Goal: Information Seeking & Learning: Learn about a topic

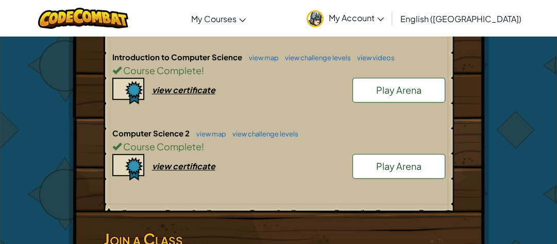
scroll to position [294, 0]
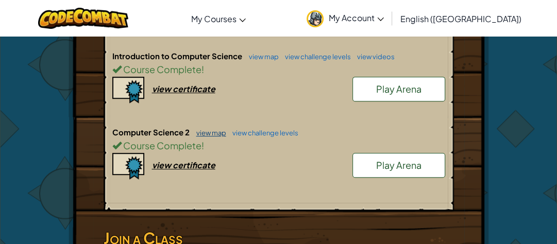
click at [216, 131] on link "view map" at bounding box center [208, 133] width 35 height 8
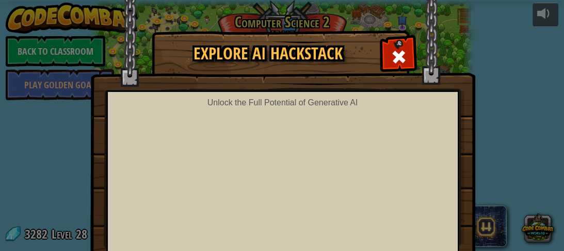
scroll to position [128, 0]
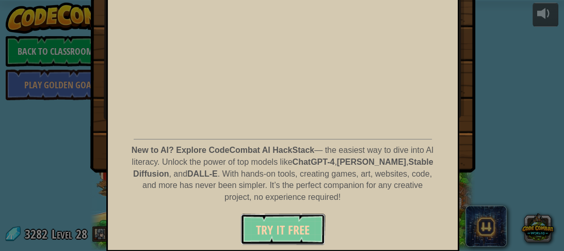
click at [281, 223] on span "Try It Free" at bounding box center [283, 229] width 54 height 17
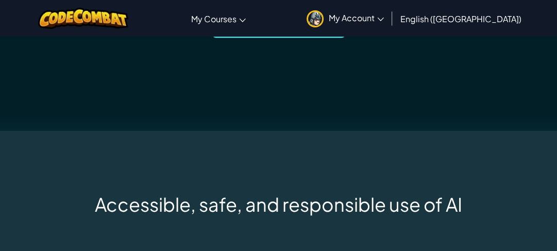
scroll to position [319, 0]
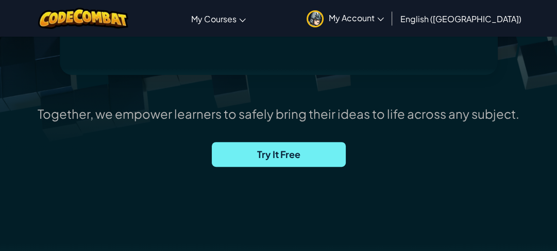
click at [227, 151] on span "Try It Free" at bounding box center [279, 154] width 134 height 25
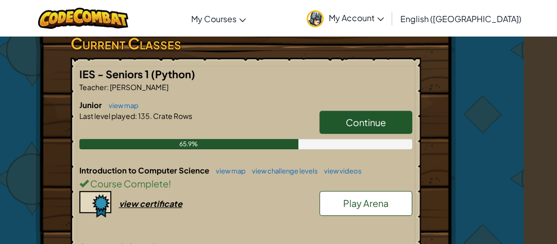
scroll to position [179, 33]
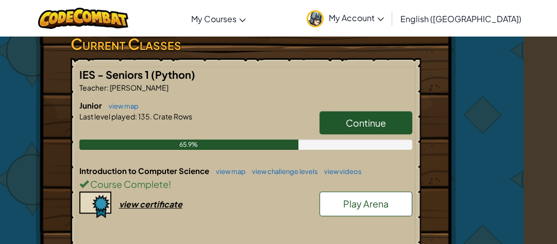
click at [336, 114] on link "Continue" at bounding box center [366, 123] width 93 height 24
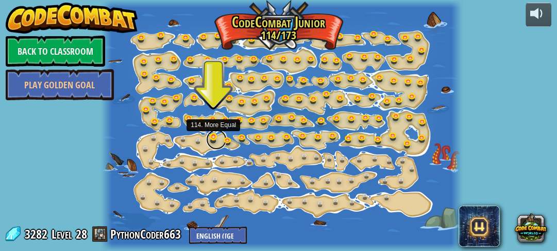
click at [215, 135] on link at bounding box center [216, 139] width 21 height 21
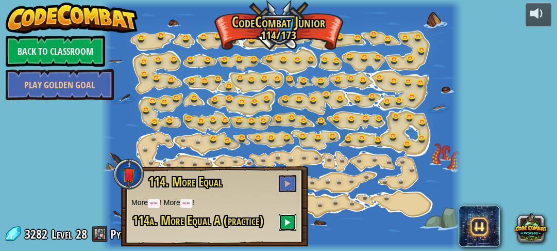
click at [286, 219] on span at bounding box center [287, 221] width 7 height 7
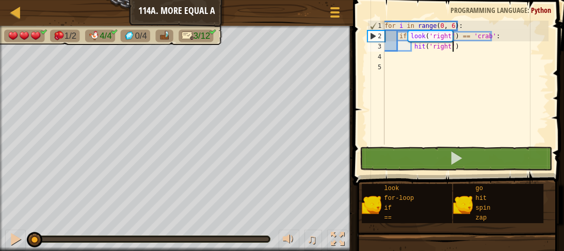
click at [492, 50] on div "for i in range ( 0 , 6 ) : if look ( 'right' ) == 'crab' : hit ( 'right' )" at bounding box center [465, 93] width 166 height 144
type textarea "hit('right')"
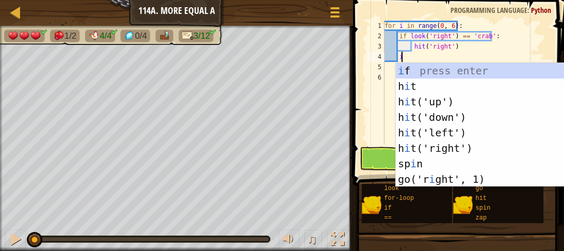
scroll to position [5, 1]
click at [419, 71] on div "i f press enter h i t press enter h i t('up') press enter h i t('down') press e…" at bounding box center [490, 140] width 189 height 155
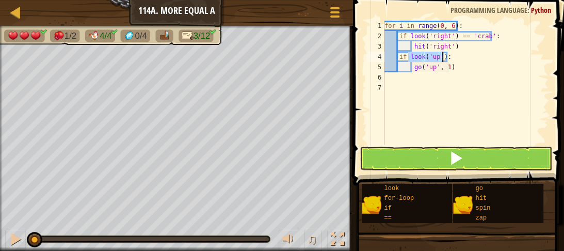
click at [436, 59] on div "for i in range ( 0 , 6 ) : if look ( 'right' ) == 'crab' : hit ( 'right' ) if l…" at bounding box center [465, 83] width 166 height 124
click at [456, 70] on div "for i in range ( 0 , 6 ) : if look ( 'right' ) == 'crab' : hit ( 'right' ) if l…" at bounding box center [465, 93] width 166 height 144
type textarea "g"
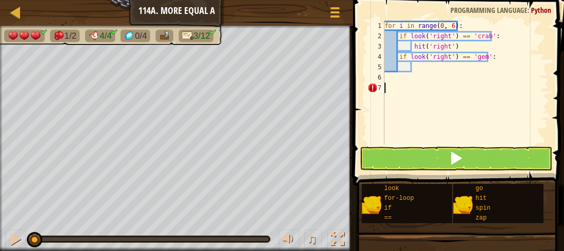
click at [395, 85] on div "for i in range ( 0 , 6 ) : if look ( 'right' ) == 'crab' : hit ( 'right' ) if l…" at bounding box center [465, 93] width 166 height 144
type textarea "g"
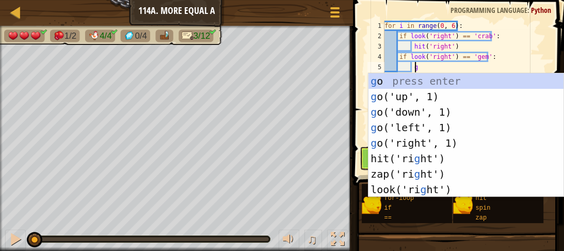
scroll to position [5, 2]
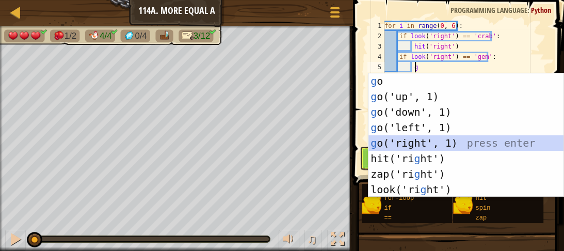
click at [392, 142] on div "g o press enter g o('up', 1) press enter g o('down', 1) press enter g o('left',…" at bounding box center [465, 150] width 195 height 155
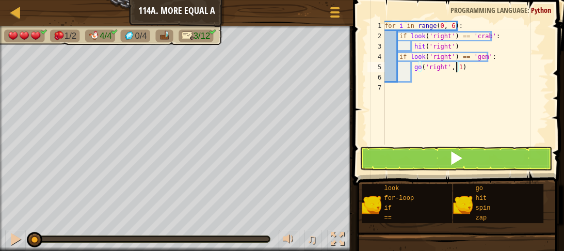
click at [456, 67] on div "for i in range ( 0 , 6 ) : if look ( 'right' ) == 'crab' : hit ( 'right' ) if l…" at bounding box center [465, 93] width 166 height 144
type textarea "go('right', 3)"
click at [423, 75] on div "for i in range ( 0 , 6 ) : if look ( 'right' ) == 'crab' : hit ( 'right' ) if l…" at bounding box center [465, 93] width 166 height 144
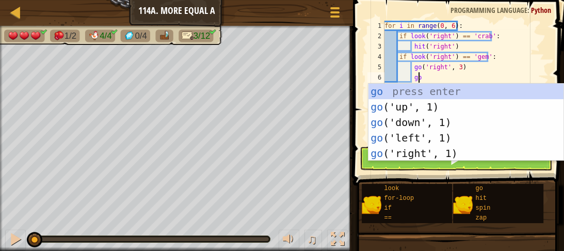
type textarea "go"
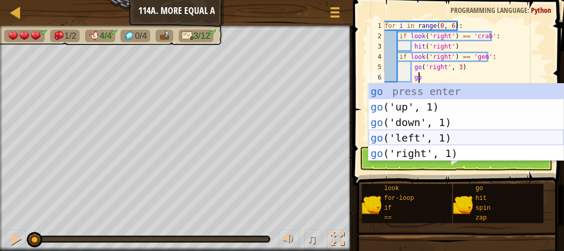
click at [390, 138] on div "go press enter go ('up', 1) press enter go ('down', 1) press enter go ('left', …" at bounding box center [465, 138] width 195 height 108
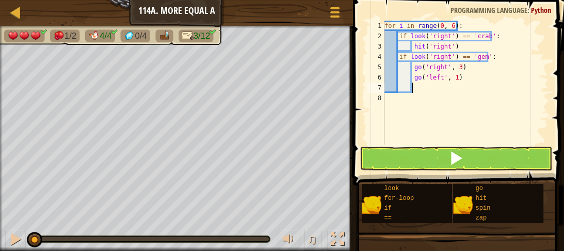
scroll to position [5, 2]
click at [452, 77] on div "for i in range ( 0 , 6 ) : if look ( 'right' ) == 'crab' : hit ( 'right' ) if l…" at bounding box center [465, 93] width 166 height 144
type textarea "go('left', 3)"
click at [424, 87] on div "for i in range ( 0 , 6 ) : if look ( 'right' ) == 'crab' : hit ( 'right' ) if l…" at bounding box center [465, 93] width 166 height 144
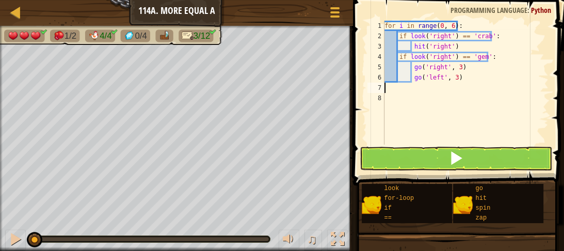
scroll to position [5, 0]
type textarea "go('left', 3)"
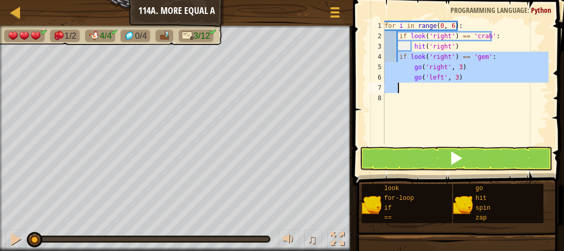
drag, startPoint x: 397, startPoint y: 57, endPoint x: 492, endPoint y: 85, distance: 99.4
click at [492, 85] on div "for i in range ( 0 , 6 ) : if look ( 'right' ) == 'crab' : hit ( 'right' ) if l…" at bounding box center [465, 93] width 166 height 144
type textarea "go('left', 3)"
click at [412, 85] on div "for i in range ( 0 , 6 ) : if look ( 'right' ) == 'crab' : hit ( 'right' ) if l…" at bounding box center [465, 83] width 166 height 124
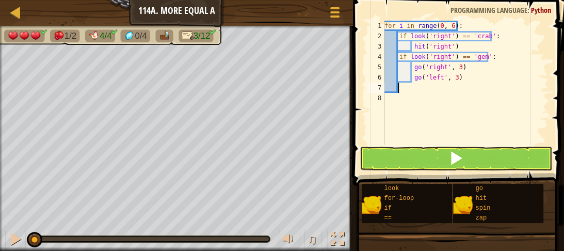
paste textarea
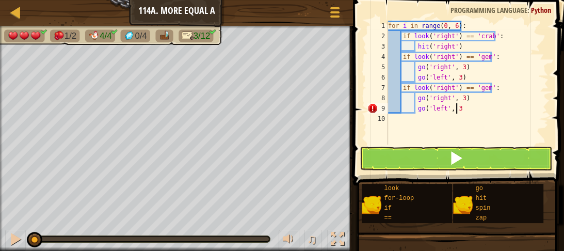
scroll to position [5, 5]
click at [449, 88] on div "for i in range ( 0 , 6 ) : if look ( 'right' ) == 'crab' : hit ( 'right' ) if l…" at bounding box center [467, 93] width 162 height 144
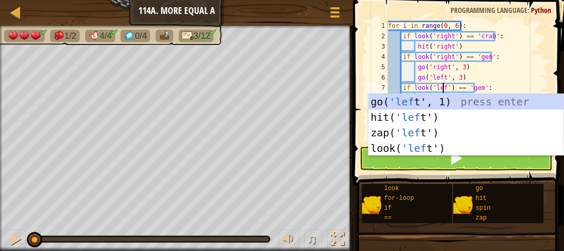
scroll to position [5, 5]
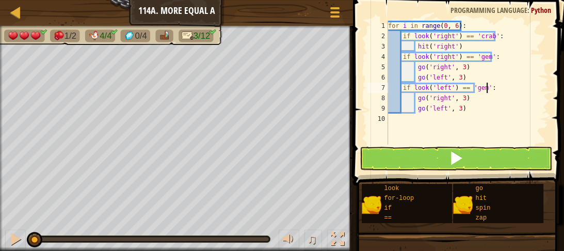
click at [498, 84] on div "for i in range ( 0 , 6 ) : if look ( 'right' ) == 'crab' : hit ( 'right' ) if l…" at bounding box center [467, 93] width 162 height 144
click at [445, 98] on div "for i in range ( 0 , 6 ) : if look ( 'right' ) == 'crab' : hit ( 'right' ) if l…" at bounding box center [467, 93] width 162 height 144
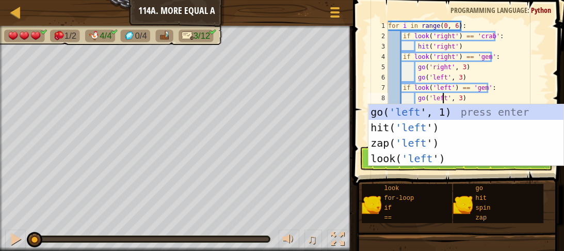
scroll to position [5, 4]
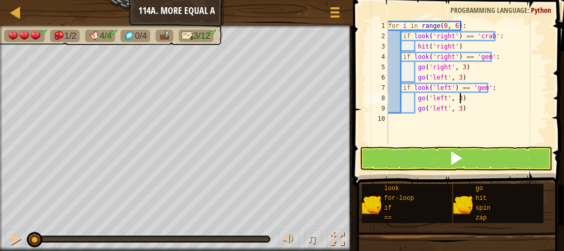
click at [475, 97] on div "for i in range ( 0 , 6 ) : if look ( 'right' ) == 'crab' : hit ( 'right' ) if l…" at bounding box center [467, 93] width 162 height 144
click at [441, 109] on div "for i in range ( 0 , 6 ) : if look ( 'right' ) == 'crab' : hit ( 'right' ) if l…" at bounding box center [467, 93] width 162 height 144
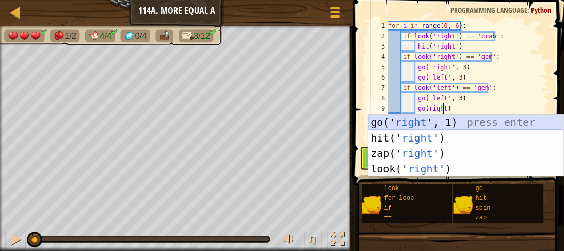
click at [422, 123] on div "go(' right ', 1) press enter hit(' right ') press enter zap(' right ') press en…" at bounding box center [465, 160] width 195 height 93
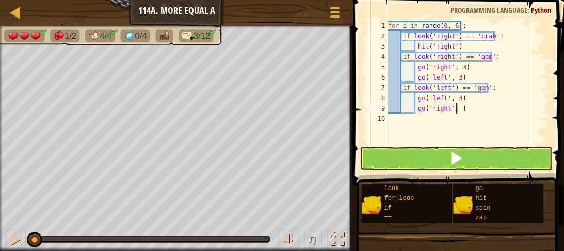
type textarea "go('right', 3)"
click at [466, 109] on div "for i in range ( 0 , 6 ) : if look ( 'right' ) == 'crab' : hit ( 'right' ) if l…" at bounding box center [467, 93] width 162 height 144
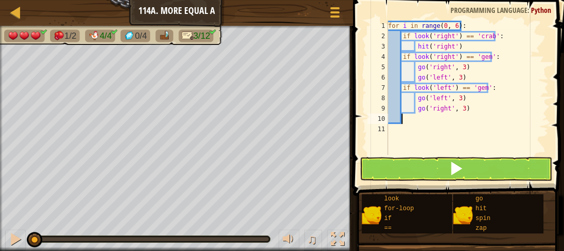
scroll to position [5, 1]
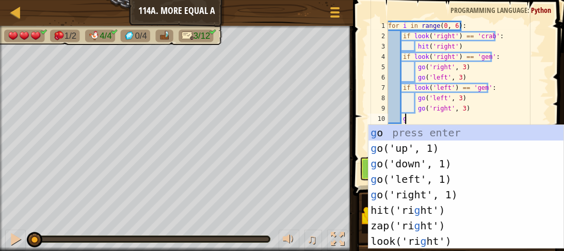
type textarea "go"
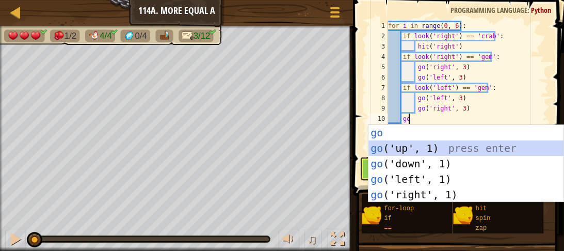
click at [456, 146] on div "go press enter go ('up', 1) press enter go ('down', 1) press enter go ('left', …" at bounding box center [465, 179] width 195 height 108
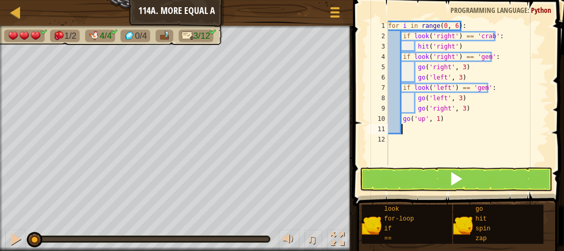
scroll to position [5, 0]
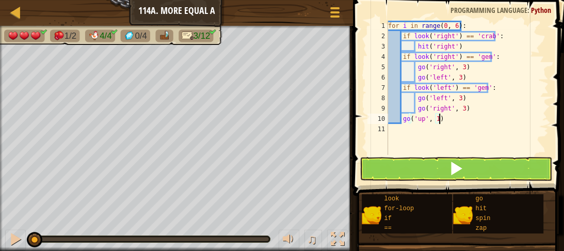
type textarea "go('up', 1)"
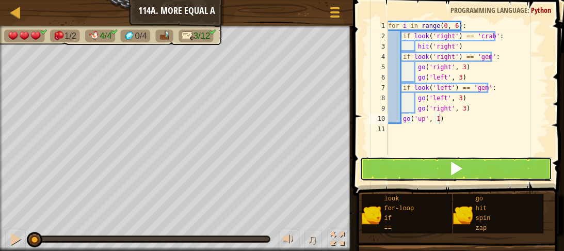
click at [414, 167] on button at bounding box center [455, 169] width 192 height 24
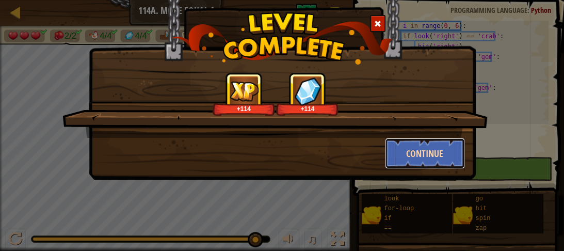
click at [397, 154] on button "Continue" at bounding box center [425, 153] width 80 height 31
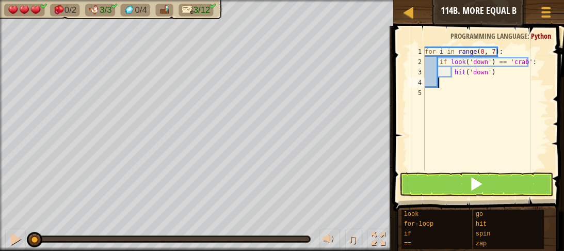
scroll to position [5, 1]
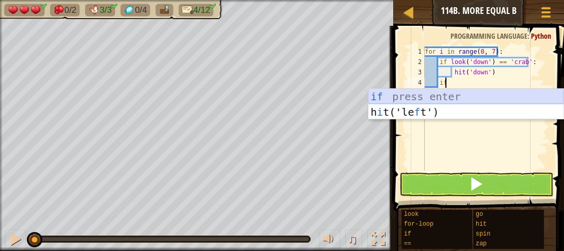
click at [469, 95] on div "if press enter h i t('le f t') press enter" at bounding box center [465, 120] width 195 height 62
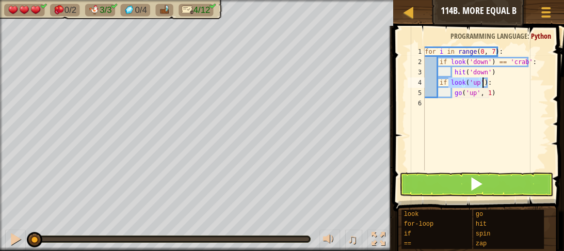
click at [475, 84] on div "for i in range ( 0 , 7 ) : if look ( 'down' ) == 'crab' : hit ( 'down' ) if loo…" at bounding box center [485, 108] width 126 height 124
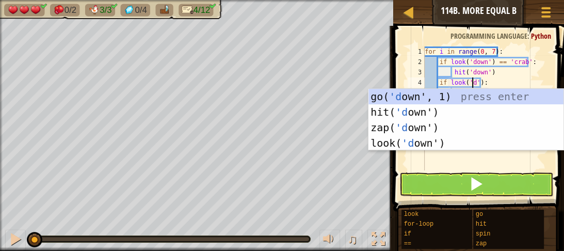
scroll to position [5, 4]
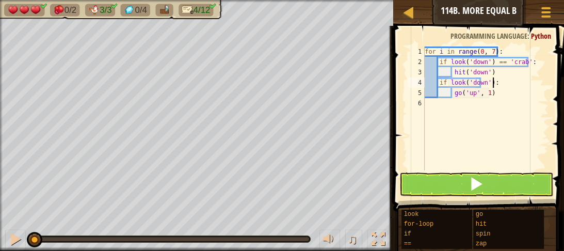
click at [491, 82] on div "for i in range ( 0 , 7 ) : if look ( 'down' ) == 'crab' : hit ( 'down' ) if loo…" at bounding box center [485, 118] width 126 height 144
click at [486, 85] on div "for i in range ( 0 , 7 ) : if look ( 'down' ) == 'crab' : hit ( 'down' ) if loo…" at bounding box center [485, 118] width 126 height 144
click at [490, 83] on div "for i in range ( 0 , 7 ) : if look ( 'down' ) == 'crab' : hit ( 'down' ) if loo…" at bounding box center [485, 118] width 126 height 144
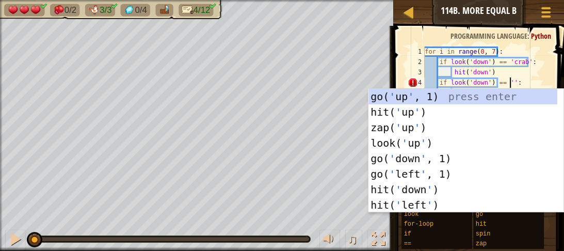
scroll to position [5, 6]
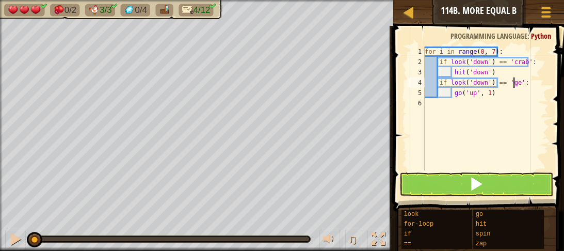
type textarea "if look('down') == 'gem':"
click at [530, 83] on div "for i in range ( 0 , 7 ) : if look ( 'down' ) == 'crab' : hit ( 'down' ) if loo…" at bounding box center [485, 118] width 126 height 144
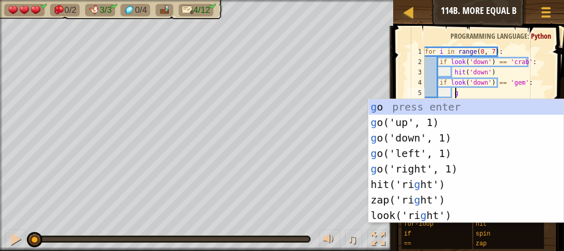
type textarea "go"
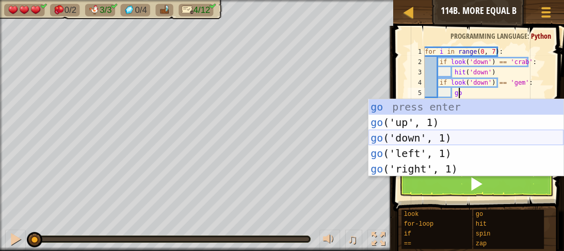
click at [468, 137] on div "go press enter go ('up', 1) press enter go ('down', 1) press enter go ('left', …" at bounding box center [465, 153] width 195 height 108
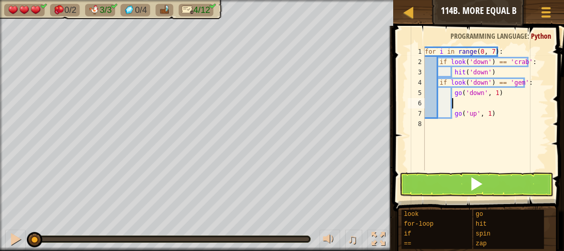
scroll to position [5, 2]
click at [492, 94] on div "for i in range ( 0 , 7 ) : if look ( 'down' ) == 'crab' : hit ( 'down' ) if loo…" at bounding box center [485, 118] width 126 height 144
type textarea "go('down', 2)"
click at [454, 103] on div "for i in range ( 0 , 7 ) : if look ( 'down' ) == 'crab' : hit ( 'down' ) if loo…" at bounding box center [485, 118] width 126 height 144
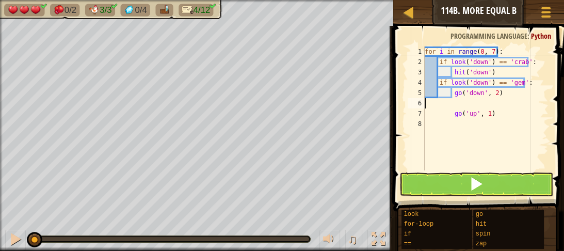
scroll to position [5, 0]
click at [486, 105] on div "for i in range ( 0 , 7 ) : if look ( 'down' ) == 'crab' : hit ( 'down' ) if loo…" at bounding box center [485, 118] width 126 height 144
type textarea "go('up', 2)"
click at [503, 105] on div "for i in range ( 0 , 7 ) : if look ( 'down' ) == 'crab' : hit ( 'down' ) if loo…" at bounding box center [485, 118] width 126 height 144
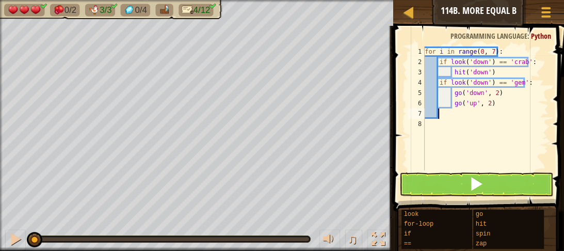
scroll to position [5, 0]
paste textarea
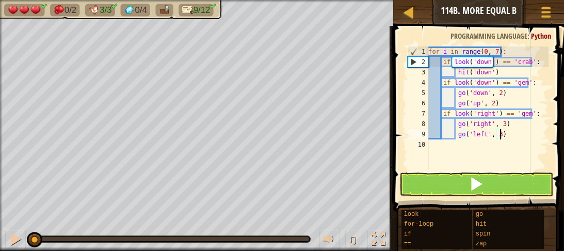
click at [490, 113] on div "for i in range ( 0 , 7 ) : if look ( 'down' ) == 'crab' : hit ( 'down' ) if loo…" at bounding box center [487, 118] width 123 height 144
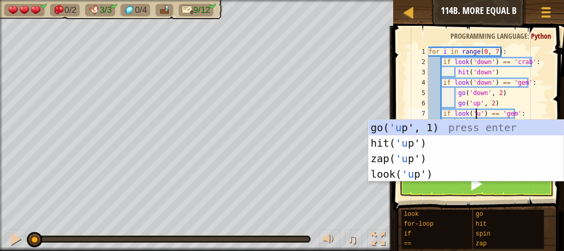
scroll to position [5, 4]
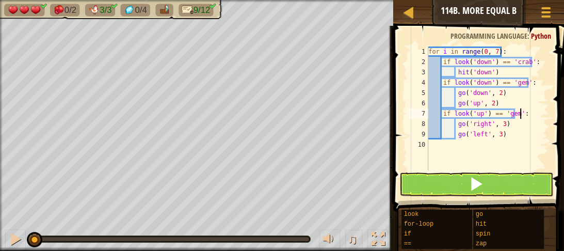
click at [519, 113] on div "for i in range ( 0 , 7 ) : if look ( 'down' ) == 'crab' : hit ( 'down' ) if loo…" at bounding box center [487, 118] width 123 height 144
click at [510, 124] on div "for i in range ( 0 , 7 ) : if look ( 'down' ) == 'crab' : hit ( 'down' ) if loo…" at bounding box center [487, 118] width 123 height 144
click at [506, 138] on div "for i in range ( 0 , 7 ) : if look ( 'down' ) == 'crab' : hit ( 'down' ) if loo…" at bounding box center [487, 118] width 123 height 144
type textarea "g"
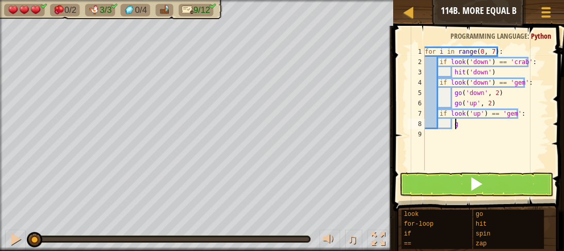
scroll to position [5, 2]
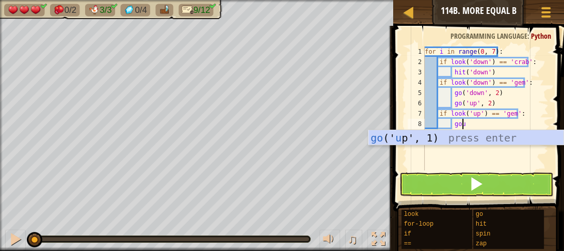
type textarea "goup"
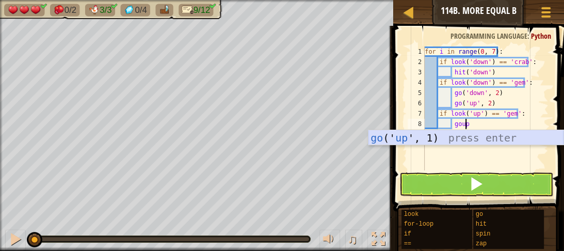
click at [456, 135] on div "go (' up ', 1) press enter" at bounding box center [465, 153] width 195 height 46
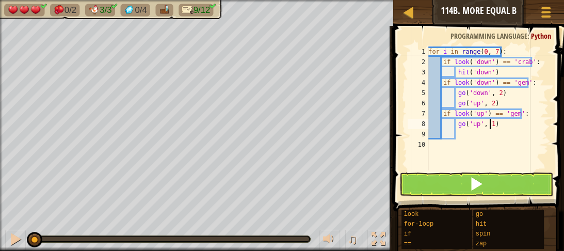
click at [489, 125] on div "for i in range ( 0 , 7 ) : if look ( 'down' ) == 'crab' : hit ( 'down' ) if loo…" at bounding box center [487, 118] width 123 height 144
type textarea "go('up', 2)"
click at [470, 134] on div "for i in range ( 0 , 7 ) : if look ( 'down' ) == 'crab' : hit ( 'down' ) if loo…" at bounding box center [487, 118] width 123 height 144
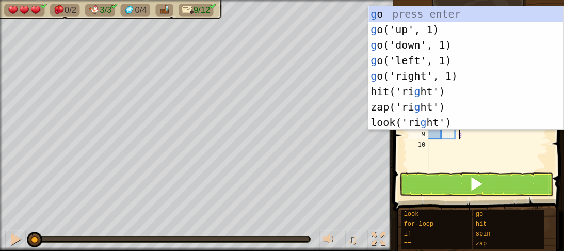
type textarea "go"
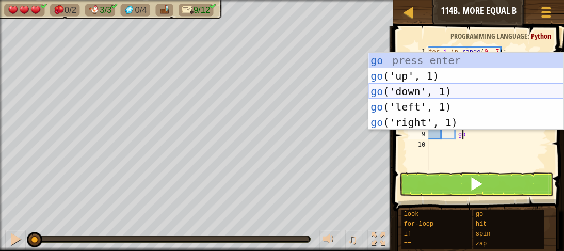
click at [393, 88] on div "go press enter go ('up', 1) press enter go ('down', 1) press enter go ('left', …" at bounding box center [465, 107] width 195 height 108
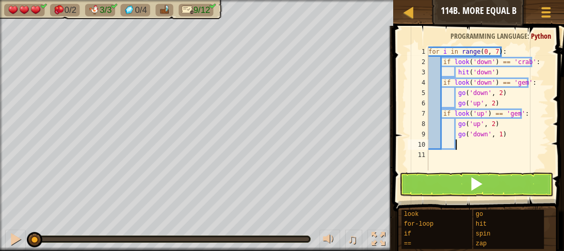
scroll to position [5, 2]
click at [494, 134] on div "for i in range ( 0 , 7 ) : if look ( 'down' ) == 'crab' : hit ( 'down' ) if loo…" at bounding box center [487, 118] width 123 height 144
type textarea "go('down', 2)"
click at [481, 142] on div "for i in range ( 0 , 7 ) : if look ( 'down' ) == 'crab' : hit ( 'down' ) if loo…" at bounding box center [487, 118] width 123 height 144
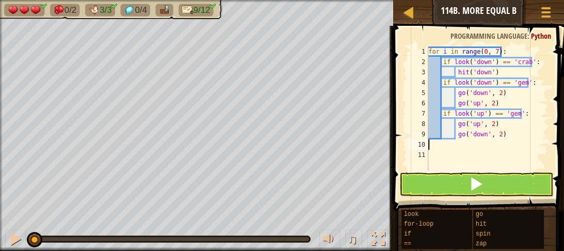
scroll to position [5, 0]
type textarea "go('down', 2)"
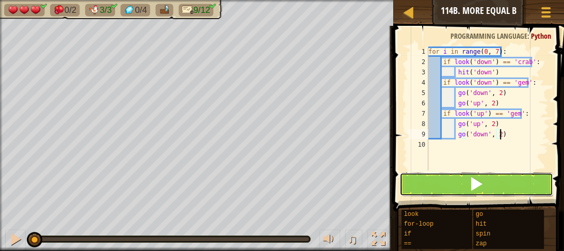
click at [473, 176] on span at bounding box center [476, 183] width 14 height 14
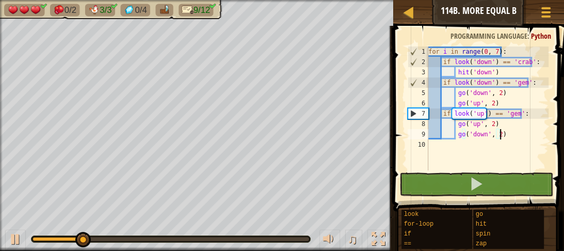
click at [446, 144] on div "for i in range ( 0 , 7 ) : if look ( 'down' ) == 'crab' : hit ( 'down' ) if loo…" at bounding box center [487, 118] width 123 height 144
click at [511, 138] on div "for i in range ( 0 , 7 ) : if look ( 'down' ) == 'crab' : hit ( 'down' ) if loo…" at bounding box center [487, 118] width 123 height 144
type textarea "go('down', 2)"
type textarea "\"
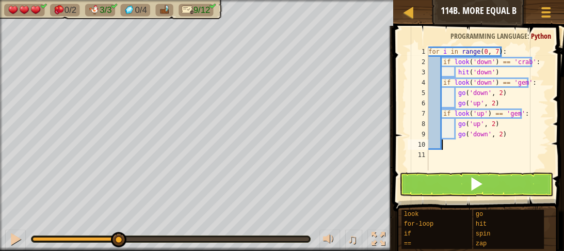
scroll to position [5, 1]
type textarea "go"
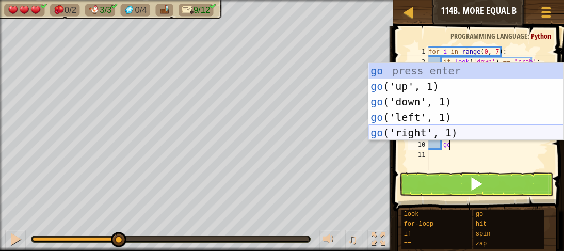
click at [443, 132] on div "go press enter go ('up', 1) press enter go ('down', 1) press enter go ('left', …" at bounding box center [465, 117] width 195 height 108
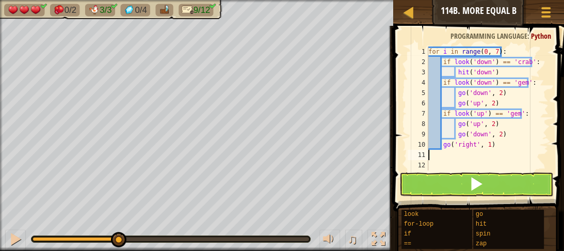
scroll to position [5, 0]
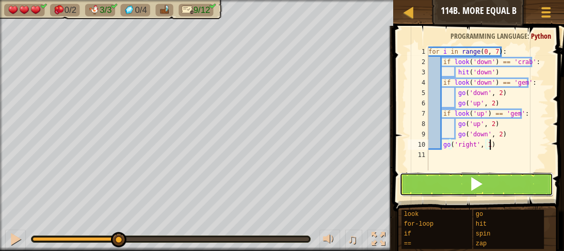
click at [447, 181] on button at bounding box center [475, 184] width 153 height 24
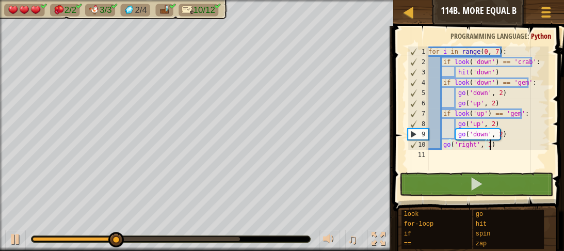
click at [489, 124] on div "for i in range ( 0 , 7 ) : if look ( 'down' ) == 'crab' : hit ( 'down' ) if loo…" at bounding box center [487, 118] width 123 height 144
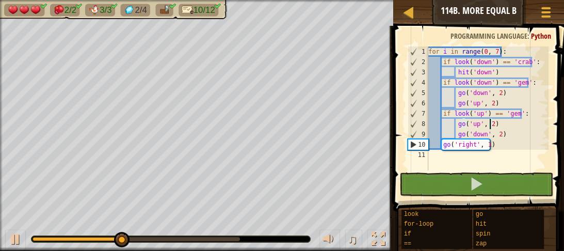
scroll to position [5, 4]
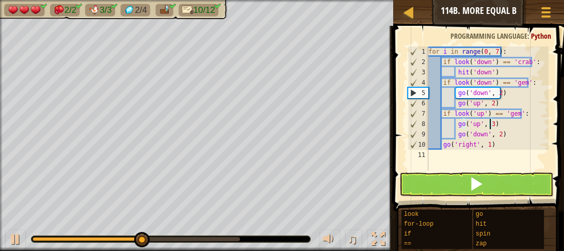
click at [495, 134] on div "for i in range ( 0 , 7 ) : if look ( 'down' ) == 'crab' : hit ( 'down' ) if loo…" at bounding box center [487, 118] width 123 height 144
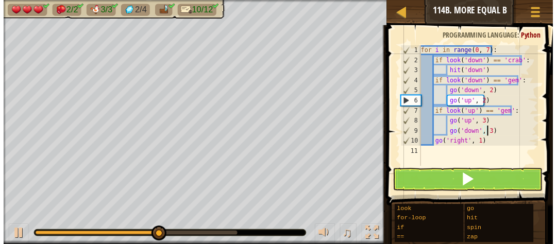
scroll to position [5, 5]
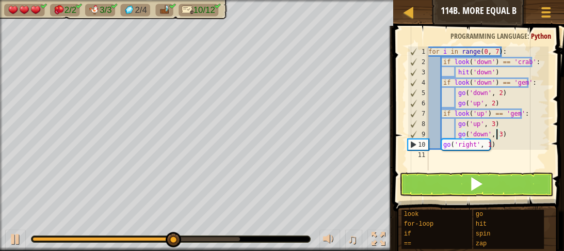
type textarea "go('down', 3)"
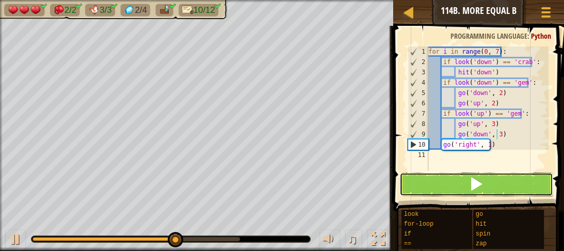
click at [420, 184] on button at bounding box center [475, 184] width 153 height 24
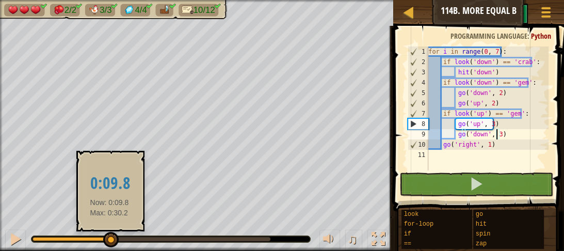
drag, startPoint x: 109, startPoint y: 235, endPoint x: 306, endPoint y: 263, distance: 198.4
click at [306, 0] on html "Map Junior 114b. More Equal B Game Menu 1 ההההההההההההההההההההההההההההההההההההה…" at bounding box center [282, 0] width 564 height 0
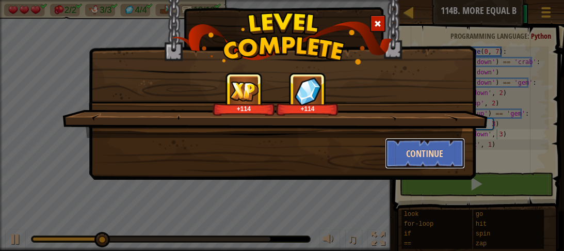
click at [424, 146] on button "Continue" at bounding box center [425, 153] width 80 height 31
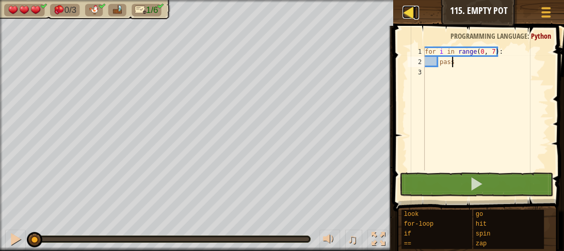
click at [406, 9] on div at bounding box center [408, 12] width 13 height 13
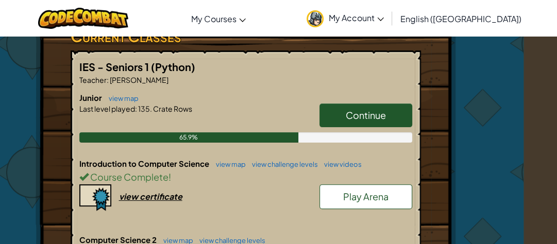
scroll to position [187, 33]
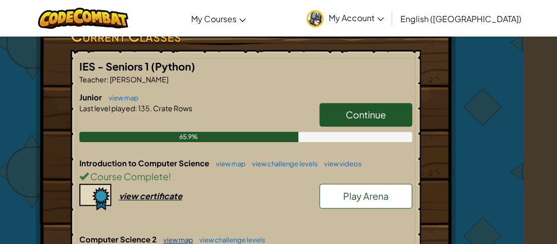
click at [186, 240] on link "view map" at bounding box center [175, 240] width 35 height 8
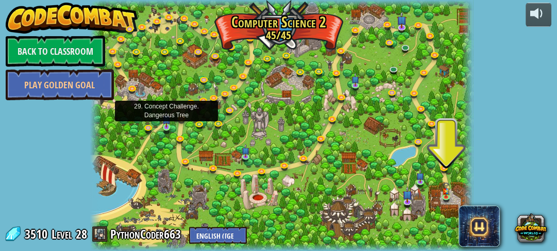
click at [164, 126] on img at bounding box center [166, 119] width 8 height 18
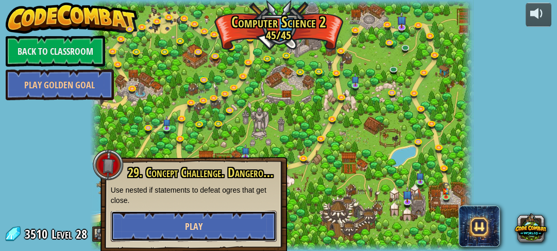
click at [242, 228] on button "Play" at bounding box center [194, 225] width 166 height 31
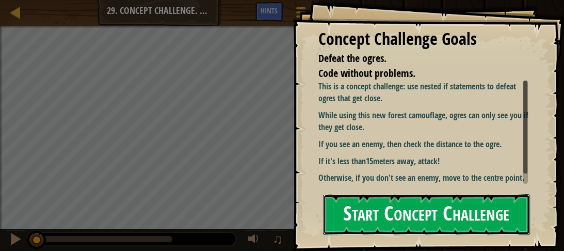
click at [461, 207] on button "Start Concept Challenge" at bounding box center [426, 214] width 207 height 41
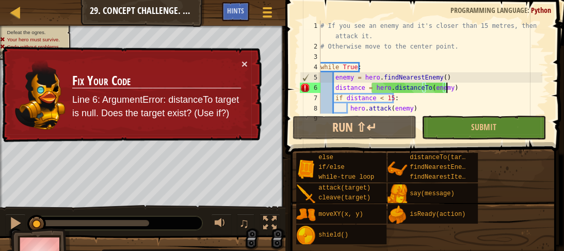
click at [456, 85] on div "# If you see an enemy and it's closer than 15 metres, then attack it. # Otherwi…" at bounding box center [430, 83] width 224 height 124
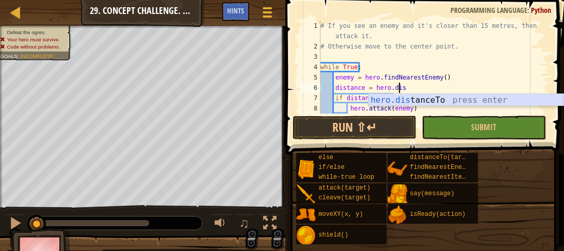
click at [447, 100] on div "hero.dis tanceTo press enter" at bounding box center [465, 112] width 195 height 37
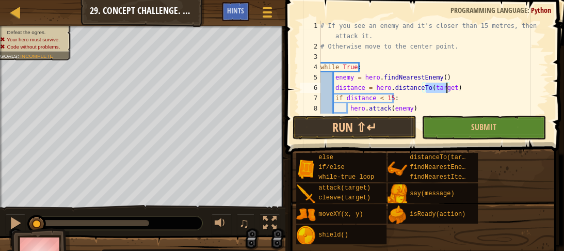
click at [472, 91] on div "# If you see an enemy and it's closer than 15 metres, then attack it. # Otherwi…" at bounding box center [430, 83] width 224 height 124
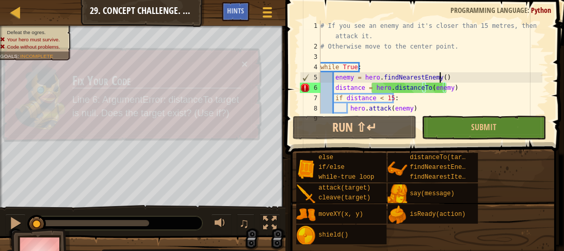
click at [483, 76] on div "# If you see an enemy and it's closer than 15 metres, then attack it. # Otherwi…" at bounding box center [430, 83] width 224 height 124
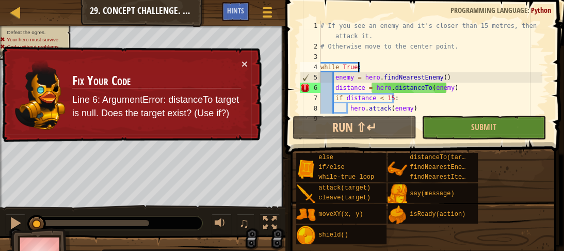
click at [362, 65] on div "# If you see an enemy and it's closer than 15 metres, then attack it. # Otherwi…" at bounding box center [430, 83] width 224 height 124
type textarea "while True:"
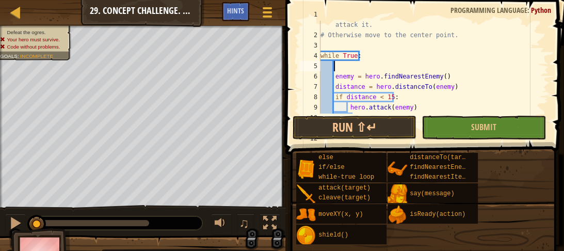
scroll to position [5, 1]
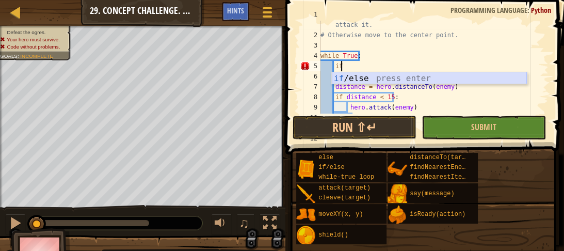
click at [356, 79] on div "if /else press enter" at bounding box center [429, 90] width 195 height 37
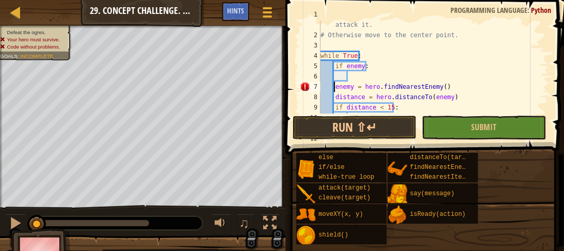
click at [334, 88] on div "# If you see an enemy and it's closer than 15 metres, then attack it. # Otherwi…" at bounding box center [430, 71] width 224 height 124
click at [333, 98] on div "# If you see an enemy and it's closer than 15 metres, then attack it. # Otherwi…" at bounding box center [430, 71] width 224 height 124
type textarea "distance = hero.distanceTo(enemy)"
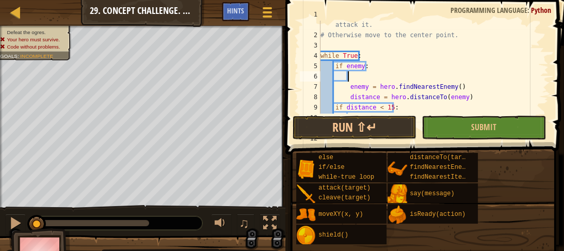
click at [349, 78] on div "# If you see an enemy and it's closer than 15 metres, then attack it. # Otherwi…" at bounding box center [430, 71] width 224 height 124
click at [349, 88] on div "# If you see an enemy and it's closer than 15 metres, then attack it. # Otherwi…" at bounding box center [430, 71] width 224 height 124
click at [348, 97] on div "# If you see an enemy and it's closer than 15 metres, then attack it. # Otherwi…" at bounding box center [430, 71] width 224 height 124
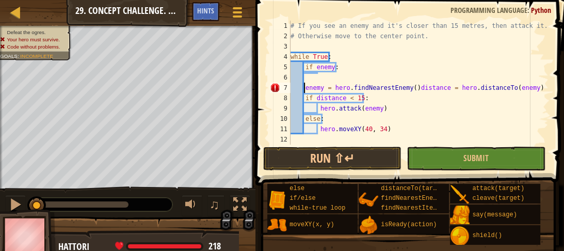
click at [304, 89] on div "# If you see an enemy and it's closer than 15 metres, then attack it. # Otherwi…" at bounding box center [418, 93] width 260 height 144
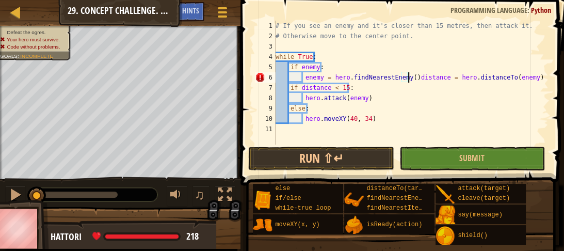
click at [409, 77] on div "# If you see an enemy and it's closer than 15 metres, then attack it. # Otherwi…" at bounding box center [410, 93] width 275 height 144
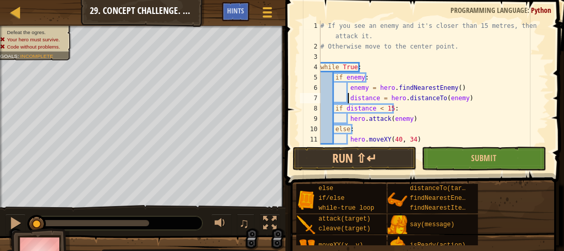
scroll to position [0, 0]
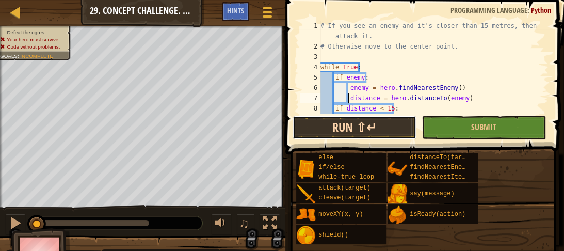
click at [350, 134] on button "Run ⇧↵" at bounding box center [354, 128] width 124 height 24
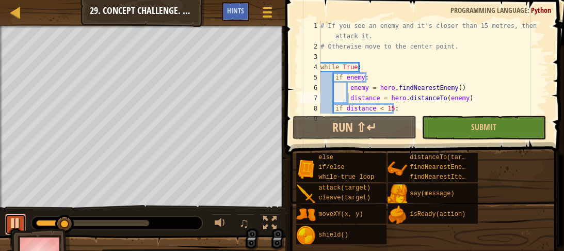
click at [15, 221] on div at bounding box center [15, 222] width 13 height 13
drag, startPoint x: 66, startPoint y: 224, endPoint x: 0, endPoint y: 266, distance: 78.4
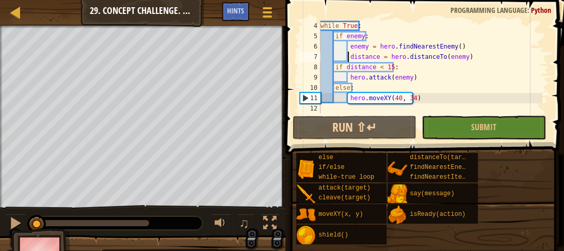
scroll to position [41, 0]
drag, startPoint x: 350, startPoint y: 45, endPoint x: 378, endPoint y: 41, distance: 28.7
click at [378, 41] on div "while True : if enemy : enemy = hero . findNearestEnemy ( ) distance = hero . d…" at bounding box center [430, 77] width 224 height 113
click at [473, 31] on div "while True : if enemy : enemy = hero . findNearestEnemy ( ) distance = hero . d…" at bounding box center [430, 77] width 224 height 113
drag, startPoint x: 460, startPoint y: 48, endPoint x: 347, endPoint y: 47, distance: 113.5
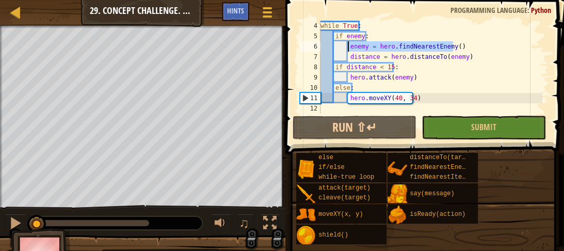
click at [347, 47] on div "while True : if enemy : enemy = hero . findNearestEnemy ( ) distance = hero . d…" at bounding box center [430, 77] width 224 height 113
click at [379, 33] on div "while True : if enemy : enemy = hero . findNearestEnemy ( ) distance = hero . d…" at bounding box center [430, 77] width 224 height 113
click at [362, 25] on div "while True : if enemy : enemy = hero . findNearestEnemy ( ) distance = hero . d…" at bounding box center [430, 77] width 224 height 113
type textarea "while True:"
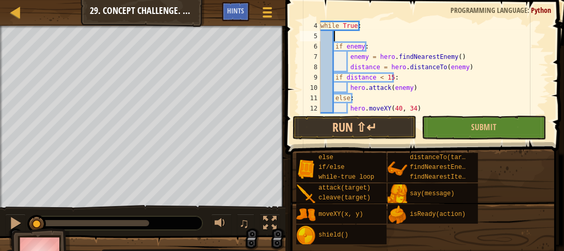
paste textarea "enemy = hero.findNearestEnemy()"
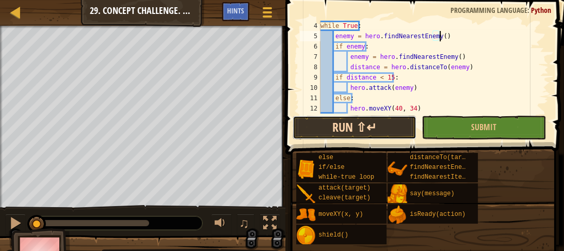
click at [318, 129] on button "Run ⇧↵" at bounding box center [354, 128] width 124 height 24
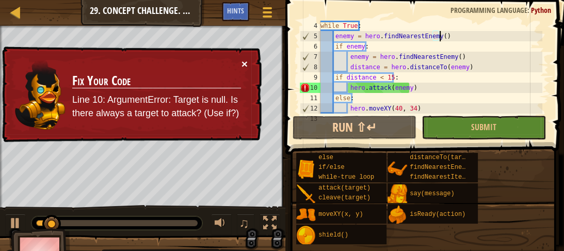
click at [244, 64] on button "×" at bounding box center [244, 63] width 6 height 11
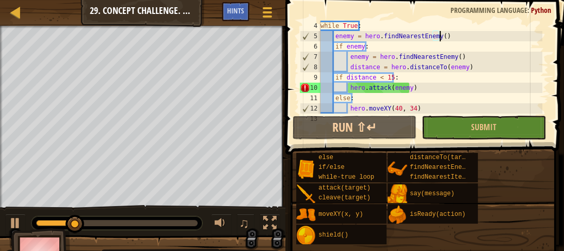
click at [396, 77] on div "while True : enemy = hero . findNearestEnemy ( ) if enemy : enemy = hero . find…" at bounding box center [430, 77] width 224 height 113
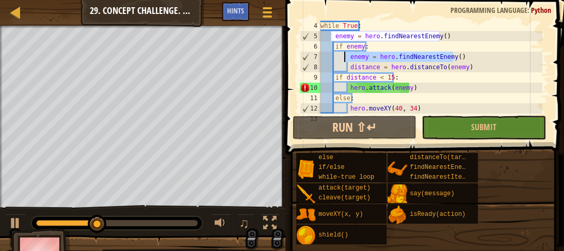
drag, startPoint x: 463, startPoint y: 56, endPoint x: 346, endPoint y: 57, distance: 117.6
click at [346, 57] on div "while True : enemy = hero . findNearestEnemy ( ) if enemy : enemy = hero . find…" at bounding box center [430, 77] width 224 height 113
type textarea "enemy = hero.findNearestEnemy()"
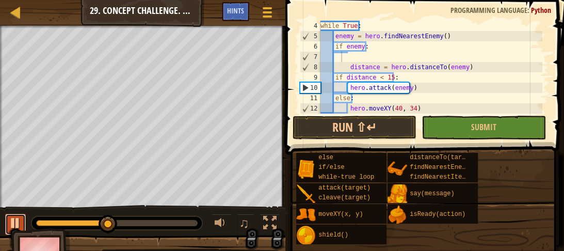
click at [18, 222] on div at bounding box center [15, 222] width 13 height 13
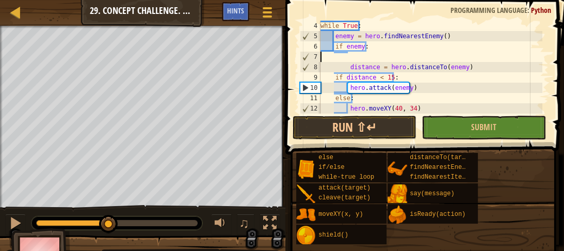
scroll to position [5, 0]
type textarea "if enemy:"
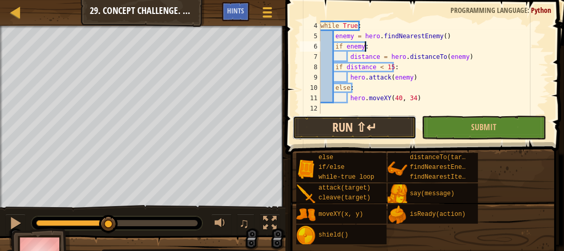
click at [318, 129] on button "Run ⇧↵" at bounding box center [354, 128] width 124 height 24
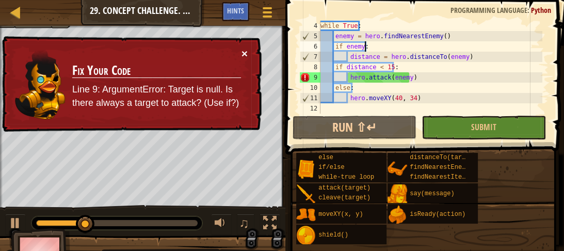
click at [243, 51] on button "×" at bounding box center [245, 55] width 7 height 11
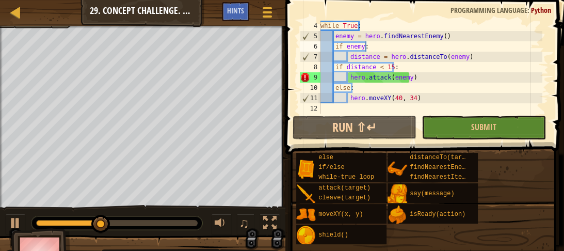
click at [11, 223] on div at bounding box center [15, 222] width 13 height 13
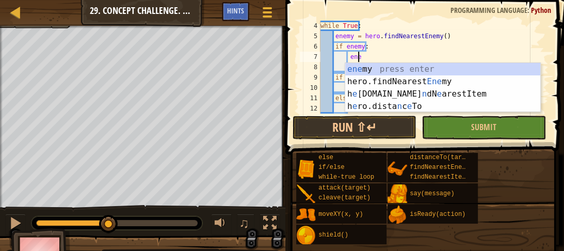
scroll to position [5, 2]
click at [395, 66] on div "ene my press enter hero.findNearest Ene my press enter h e [DOMAIN_NAME] n dN e…" at bounding box center [442, 100] width 195 height 74
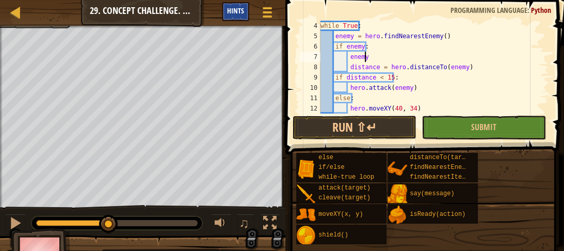
click at [230, 13] on span "Hints" at bounding box center [235, 11] width 17 height 10
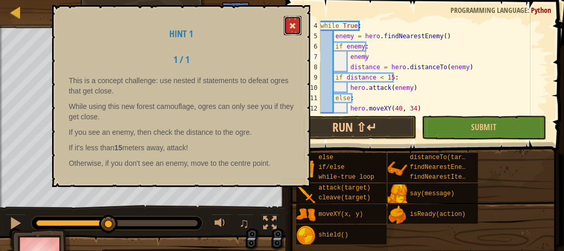
click at [284, 23] on button at bounding box center [293, 25] width 18 height 19
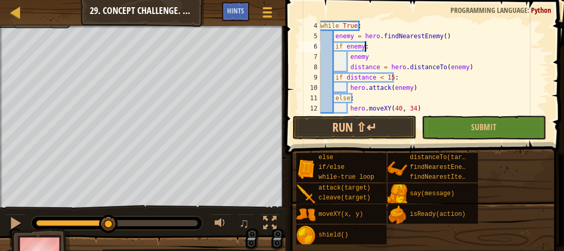
click at [437, 50] on div "while True : enemy = hero . findNearestEnemy ( ) if enemy : enemy distance = he…" at bounding box center [430, 77] width 224 height 113
click at [392, 60] on div "while True : enemy = hero . findNearestEnemy ( ) if enemy : enemy distance = he…" at bounding box center [430, 77] width 224 height 113
type textarea "e"
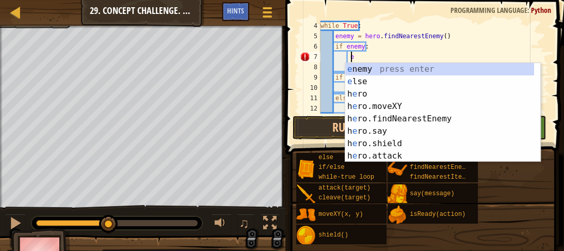
scroll to position [5, 2]
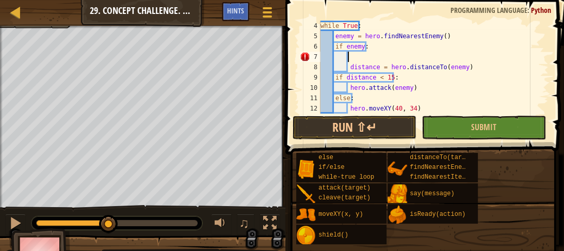
paste textarea "enemy = hero.findNearestEnemy()"
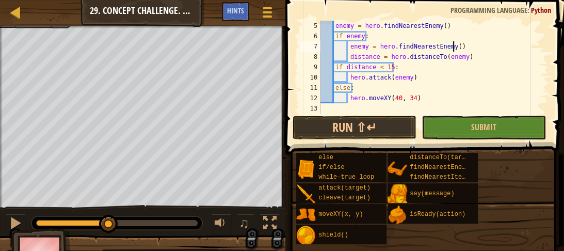
click at [399, 66] on div "enemy = hero . findNearestEnemy ( ) if enemy : enemy = hero . findNearestEnemy …" at bounding box center [430, 77] width 224 height 113
type textarea "if distance < 15:"
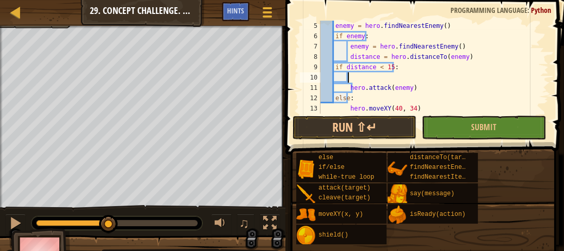
paste textarea "enemy = hero.findNearestEnemy()"
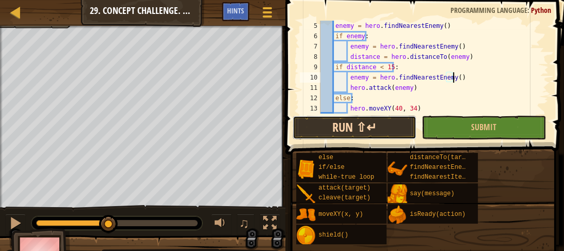
click at [383, 123] on button "Run ⇧↵" at bounding box center [354, 128] width 124 height 24
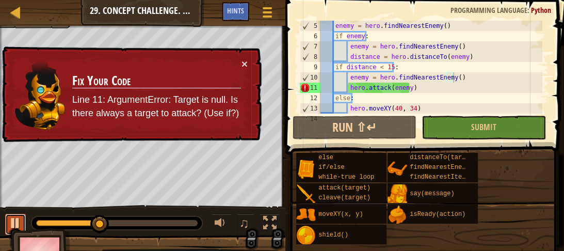
click at [6, 223] on button at bounding box center [15, 223] width 21 height 21
click at [470, 59] on div "enemy = hero . findNearestEnemy ( ) if enemy : enemy = hero . findNearestEnemy …" at bounding box center [430, 77] width 224 height 113
click at [335, 67] on div "enemy = hero . findNearestEnemy ( ) if enemy : enemy = hero . findNearestEnemy …" at bounding box center [430, 77] width 224 height 113
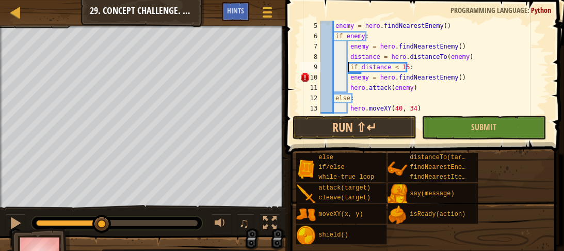
click at [348, 78] on div "enemy = hero . findNearestEnemy ( ) if enemy : enemy = hero . findNearestEnemy …" at bounding box center [430, 77] width 224 height 113
click at [348, 87] on div "enemy = hero . findNearestEnemy ( ) if enemy : enemy = hero . findNearestEnemy …" at bounding box center [430, 77] width 224 height 113
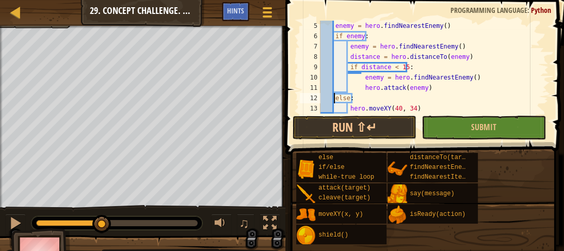
click at [333, 97] on div "enemy = hero . findNearestEnemy ( ) if enemy : enemy = hero . findNearestEnemy …" at bounding box center [430, 77] width 224 height 113
click at [349, 106] on div "enemy = hero . findNearestEnemy ( ) if enemy : enemy = hero . findNearestEnemy …" at bounding box center [430, 77] width 224 height 113
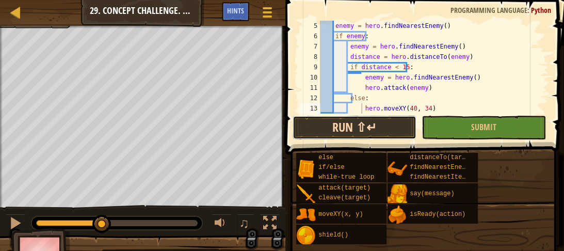
click at [346, 128] on button "Run ⇧↵" at bounding box center [354, 128] width 124 height 24
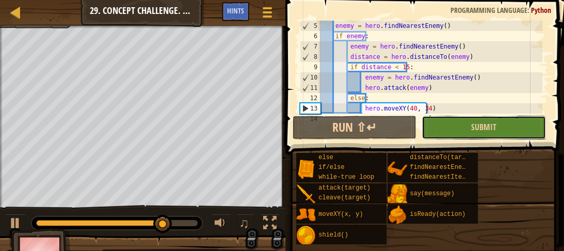
click at [462, 124] on button "Submit" at bounding box center [483, 128] width 124 height 24
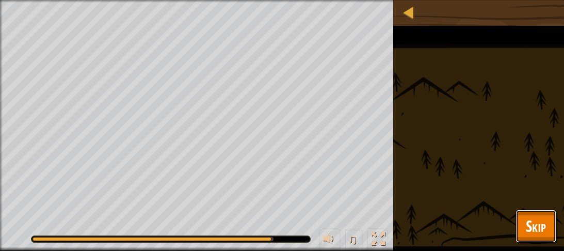
click at [541, 221] on span "Skip" at bounding box center [535, 225] width 20 height 21
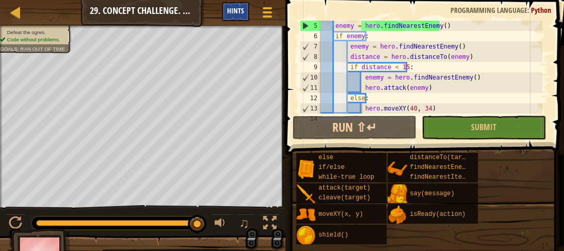
click at [230, 10] on span "Hints" at bounding box center [235, 11] width 17 height 10
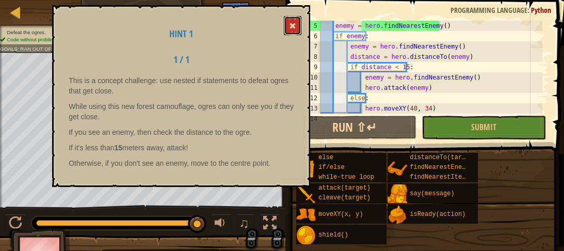
click at [286, 28] on button at bounding box center [293, 25] width 18 height 19
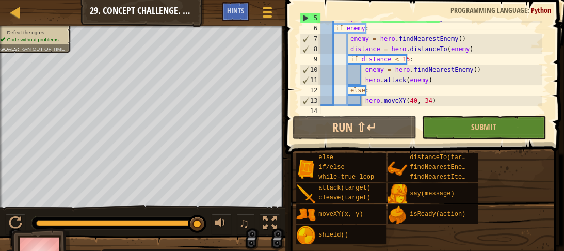
scroll to position [59, 0]
click at [392, 58] on div "enemy = hero . findNearestEnemy ( ) if enemy : enemy = hero . findNearestEnemy …" at bounding box center [430, 69] width 224 height 113
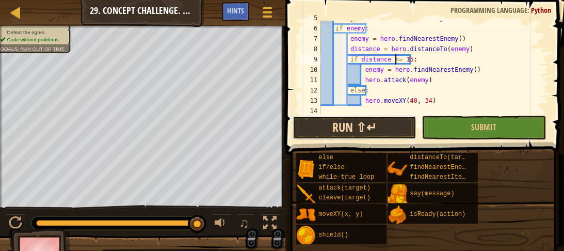
click at [371, 124] on button "Run ⇧↵" at bounding box center [354, 128] width 124 height 24
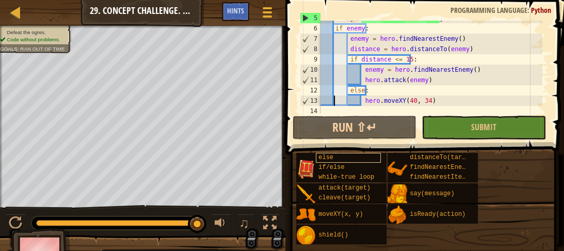
drag, startPoint x: 334, startPoint y: 101, endPoint x: 341, endPoint y: 160, distance: 59.7
click at [341, 160] on div "Hints if distance <= 15: 5 6 7 8 9 10 11 12 13 14 enemy = hero . findNearestEne…" at bounding box center [423, 122] width 282 height 245
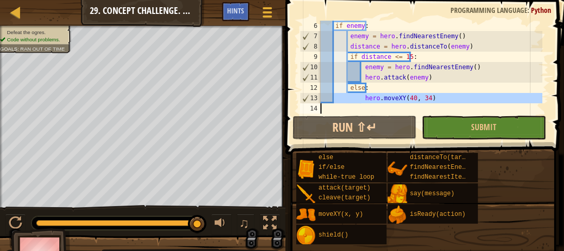
scroll to position [62, 0]
click at [363, 99] on div "if enemy : enemy = hero . findNearestEnemy ( ) distance = hero . distanceTo ( e…" at bounding box center [430, 67] width 224 height 93
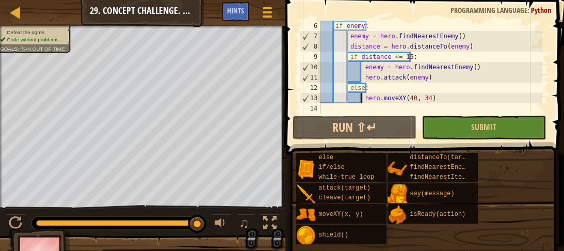
click at [430, 101] on div "if enemy : enemy = hero . findNearestEnemy ( ) distance = hero . distanceTo ( e…" at bounding box center [430, 77] width 224 height 113
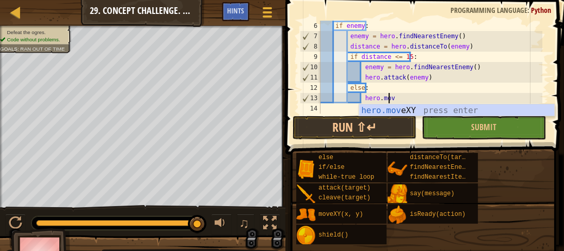
scroll to position [5, 4]
type textarea "h"
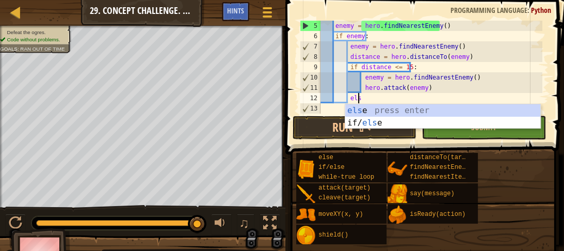
scroll to position [52, 0]
type textarea "e"
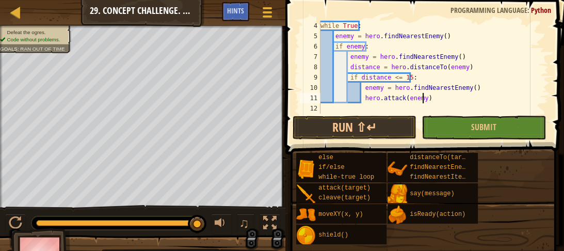
scroll to position [41, 0]
click at [468, 71] on div "while True : enemy = hero . findNearestEnemy ( ) if enemy : enemy = hero . find…" at bounding box center [430, 77] width 224 height 113
type textarea "distance = hero.distanceTo(enemy)"
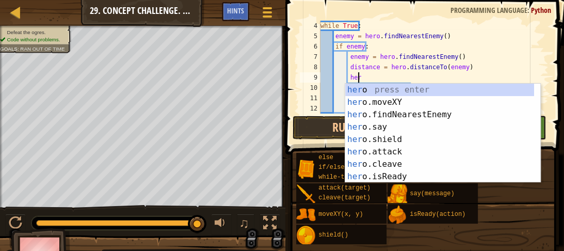
scroll to position [5, 3]
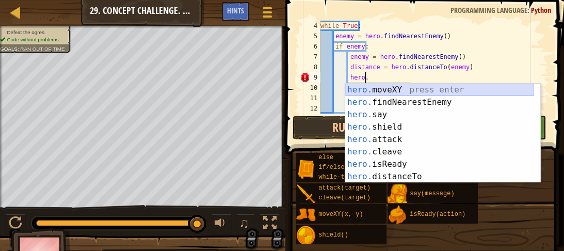
click at [433, 87] on div "hero. moveXY press enter hero. findNearestEnemy press enter hero. say press ent…" at bounding box center [439, 146] width 189 height 124
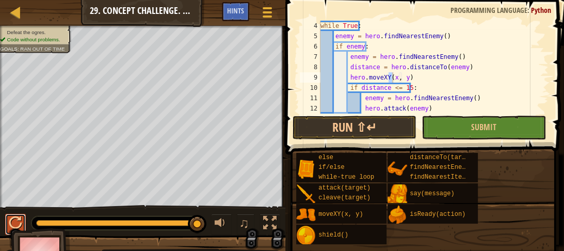
click at [19, 223] on div at bounding box center [15, 222] width 13 height 13
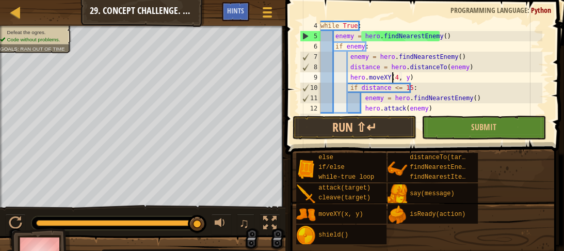
scroll to position [5, 6]
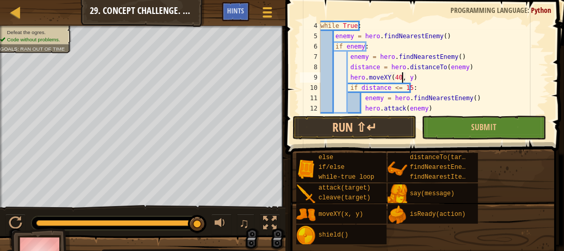
click at [403, 78] on div "while True : enemy = hero . findNearestEnemy ( ) if enemy : enemy = hero . find…" at bounding box center [430, 77] width 224 height 113
click at [404, 78] on div "while True : enemy = hero . findNearestEnemy ( ) if enemy : enemy = hero . find…" at bounding box center [430, 77] width 224 height 113
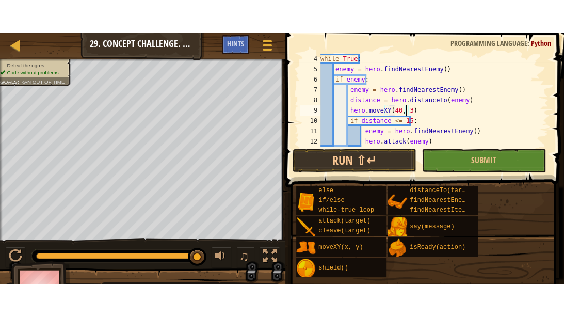
scroll to position [5, 7]
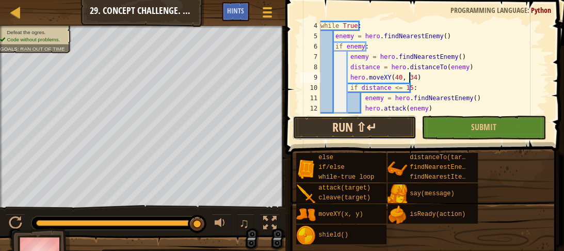
click at [356, 132] on button "Run ⇧↵" at bounding box center [354, 128] width 124 height 24
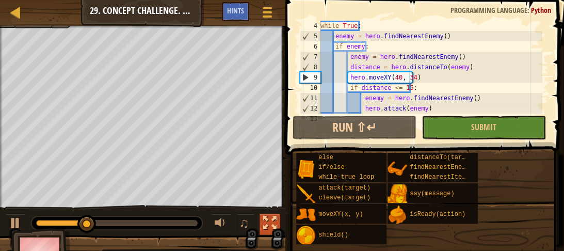
click at [272, 220] on div at bounding box center [269, 222] width 13 height 13
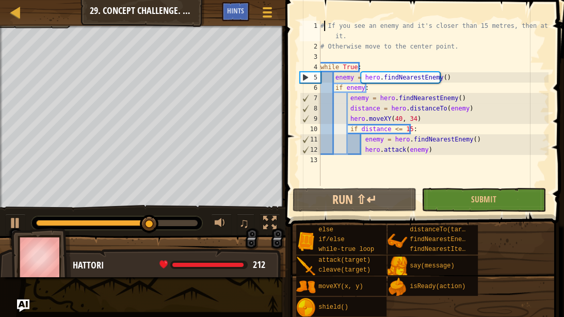
drag, startPoint x: 322, startPoint y: 25, endPoint x: 326, endPoint y: 31, distance: 7.4
click at [326, 31] on div "# If you see an enemy and it's closer than 15 metres, then attack it. # Otherwi…" at bounding box center [433, 119] width 230 height 196
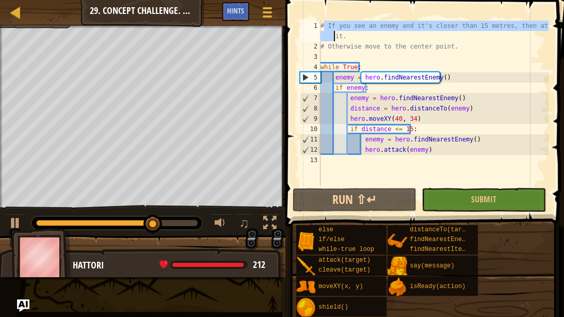
click at [320, 23] on div "1" at bounding box center [310, 31] width 21 height 21
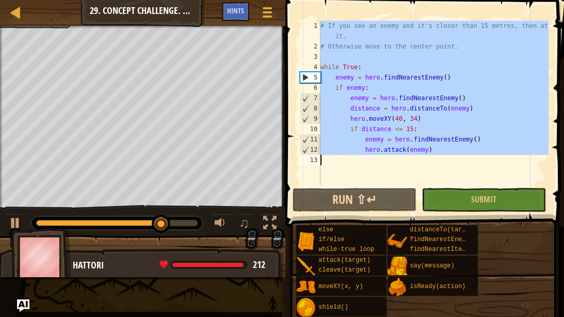
drag, startPoint x: 320, startPoint y: 23, endPoint x: 485, endPoint y: 159, distance: 213.6
click at [485, 159] on div "# If you see an enemy and it's closer than 15 metres, then attack it. 1 2 3 4 5…" at bounding box center [423, 103] width 251 height 165
type textarea "hero.attack(enemy)"
click at [18, 219] on div at bounding box center [15, 222] width 13 height 13
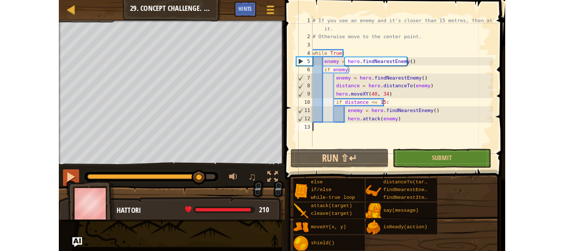
scroll to position [5, 0]
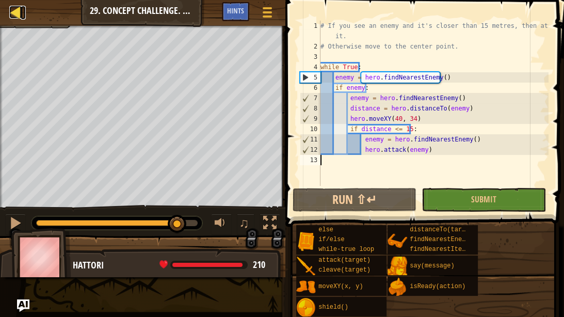
click at [14, 13] on div at bounding box center [15, 12] width 13 height 13
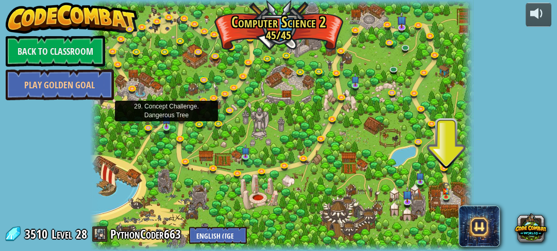
click at [163, 123] on img at bounding box center [166, 119] width 8 height 18
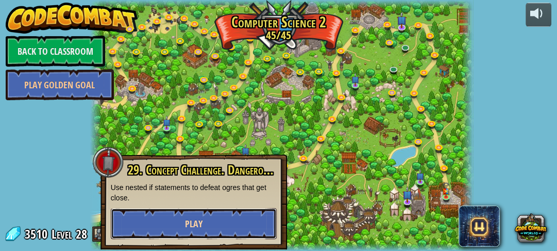
click at [181, 229] on button "Play" at bounding box center [194, 223] width 166 height 31
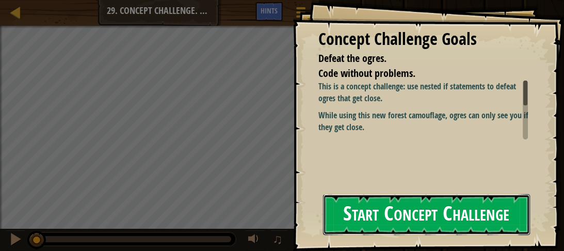
click at [435, 213] on button "Start Concept Challenge" at bounding box center [426, 214] width 207 height 41
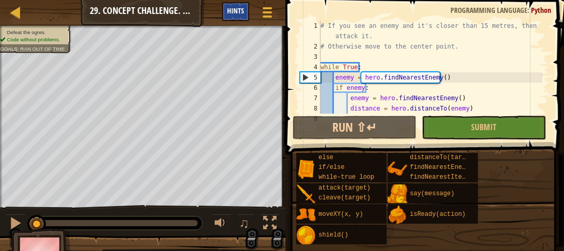
click at [233, 11] on span "Hints" at bounding box center [235, 11] width 17 height 10
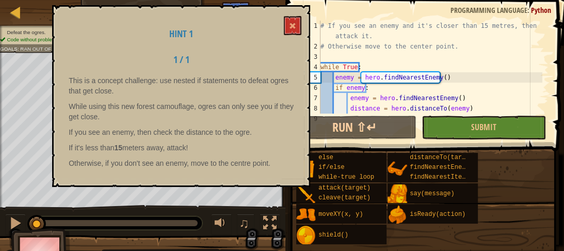
drag, startPoint x: 62, startPoint y: 78, endPoint x: 290, endPoint y: 111, distance: 230.8
click at [290, 111] on div "Hint 1 1 / 1 This is a concept challenge: use nested if statements to defeat og…" at bounding box center [181, 96] width 258 height 182
drag, startPoint x: 292, startPoint y: 73, endPoint x: 292, endPoint y: 80, distance: 7.2
click at [292, 80] on div "Hint 1 1 / 1 This is a concept challenge: use nested if statements to defeat og…" at bounding box center [181, 96] width 258 height 182
click at [285, 26] on button at bounding box center [293, 25] width 18 height 19
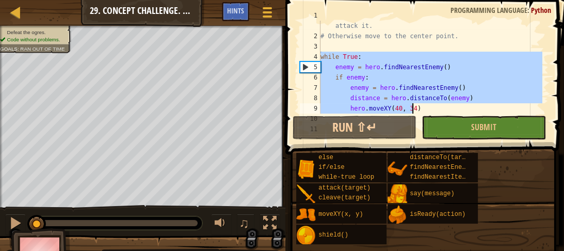
scroll to position [52, 0]
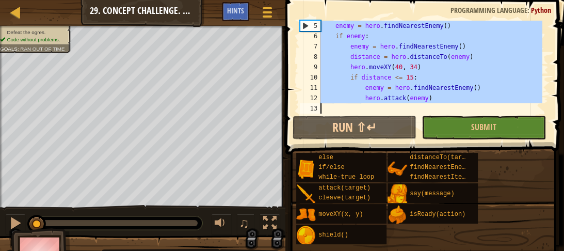
drag, startPoint x: 320, startPoint y: 64, endPoint x: 561, endPoint y: 223, distance: 288.9
click at [557, 223] on div "Hints while True: 5 6 7 8 9 10 11 12 13 enemy = hero . findNearestEnemy ( ) if …" at bounding box center [423, 122] width 282 height 245
type textarea "hero.attack(enemy)"
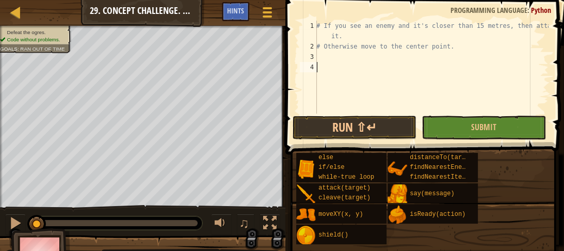
paste textarea "hero.moveXY(40, 34)"
type textarea "hero.moveXY(40, 34)"
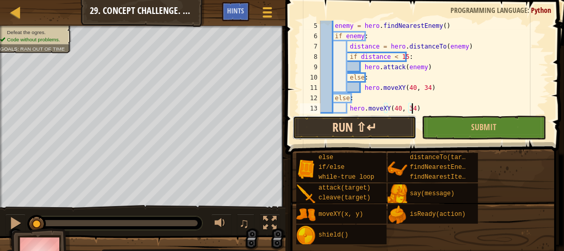
click at [361, 122] on button "Run ⇧↵" at bounding box center [354, 128] width 124 height 24
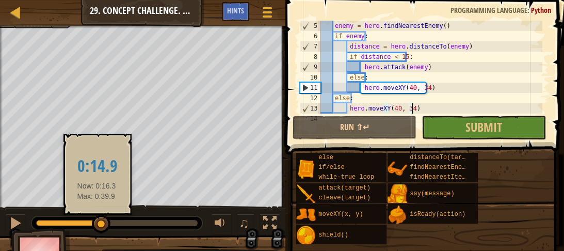
drag, startPoint x: 48, startPoint y: 221, endPoint x: 96, endPoint y: 227, distance: 48.4
click at [96, 227] on div at bounding box center [101, 224] width 19 height 19
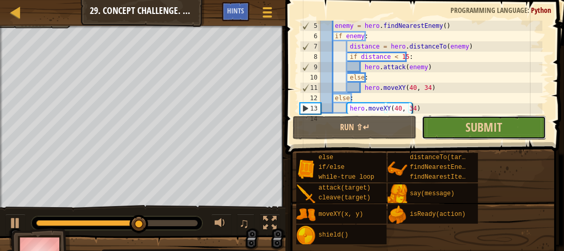
click at [518, 132] on button "Submit" at bounding box center [483, 128] width 124 height 24
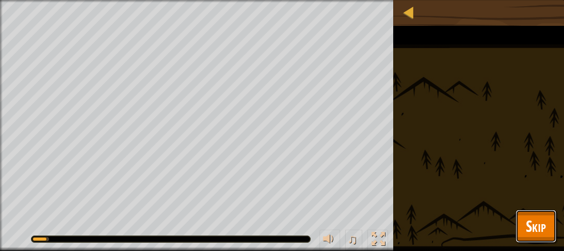
click at [533, 234] on span "Skip" at bounding box center [535, 225] width 20 height 21
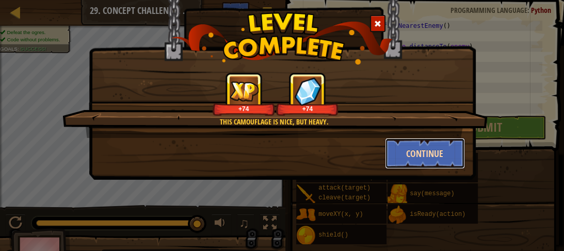
click at [425, 159] on button "Continue" at bounding box center [425, 153] width 80 height 31
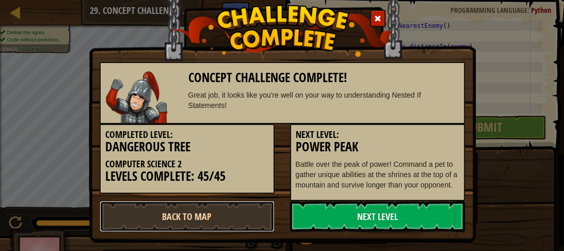
click at [186, 219] on link "Back to Map" at bounding box center [187, 216] width 175 height 31
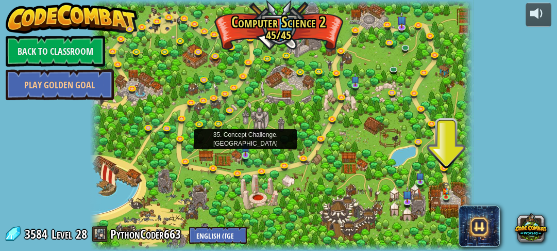
click at [243, 150] on img at bounding box center [246, 147] width 8 height 18
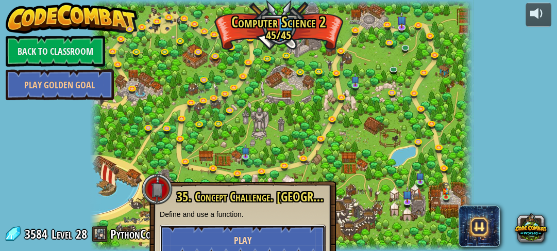
click at [191, 238] on button "Play" at bounding box center [243, 239] width 166 height 31
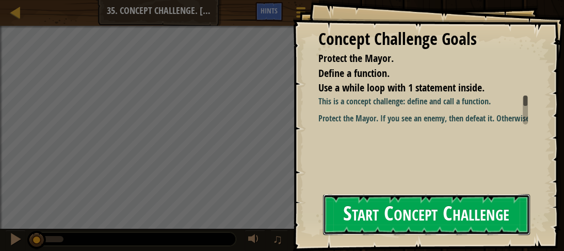
click at [419, 218] on button "Start Concept Challenge" at bounding box center [426, 214] width 207 height 41
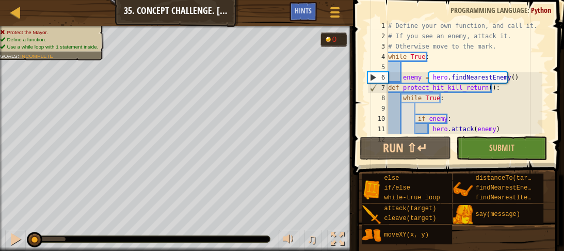
drag, startPoint x: 387, startPoint y: 19, endPoint x: 501, endPoint y: 132, distance: 160.1
click at [501, 132] on div "1 2 3 4 5 6 7 8 9 10 11 12 # Define your own function, and call it. # If you se…" at bounding box center [457, 107] width 214 height 205
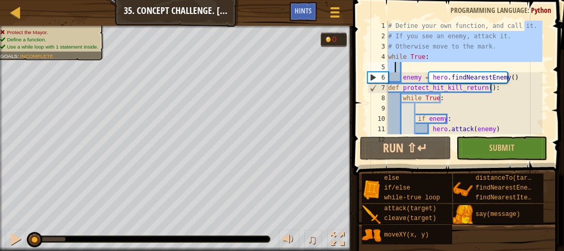
drag, startPoint x: 526, startPoint y: 27, endPoint x: 394, endPoint y: 64, distance: 137.3
click at [394, 64] on div "# Define your own function, and call it. # If you see an enemy, attack it. # Ot…" at bounding box center [464, 88] width 156 height 134
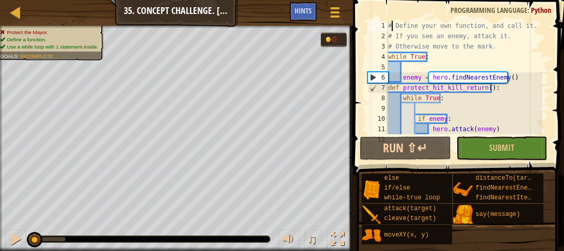
click at [390, 26] on div "# Define your own function, and call it. # If you see an enemy, attack it. # Ot…" at bounding box center [464, 88] width 156 height 134
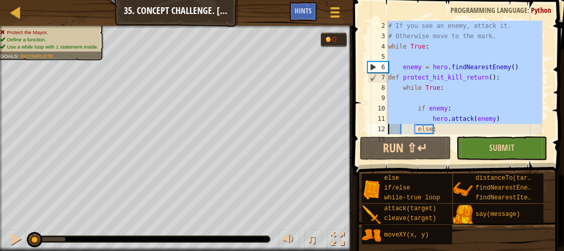
scroll to position [52, 0]
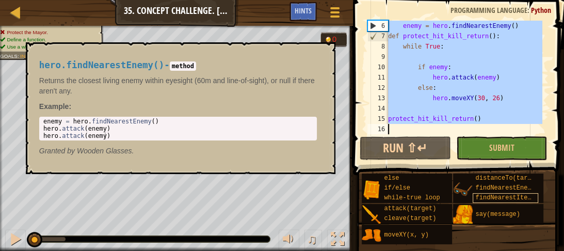
drag, startPoint x: 386, startPoint y: 26, endPoint x: 525, endPoint y: 195, distance: 219.1
type textarea "protect_hit_kill_return()"
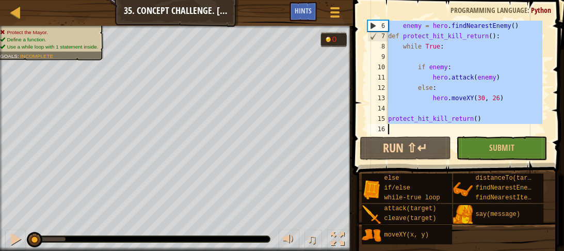
click at [501, 107] on div "enemy = hero . findNearestEnemy ( ) def protect_hit_kill_return ( ) : while Tru…" at bounding box center [464, 77] width 156 height 113
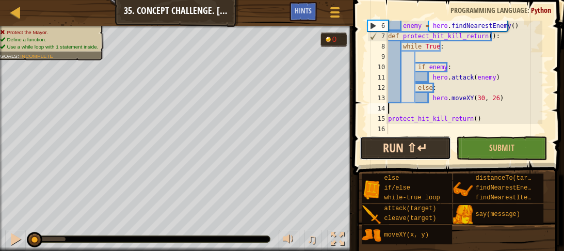
click at [392, 150] on button "Run ⇧↵" at bounding box center [404, 148] width 91 height 24
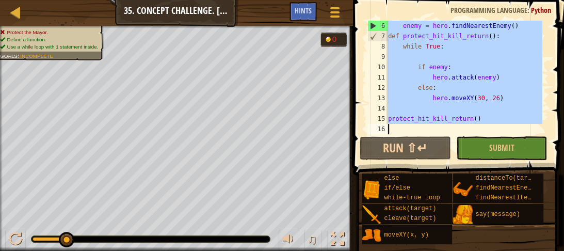
drag, startPoint x: 386, startPoint y: 54, endPoint x: 561, endPoint y: 253, distance: 265.3
type textarea "protect_hit_kill_return()"
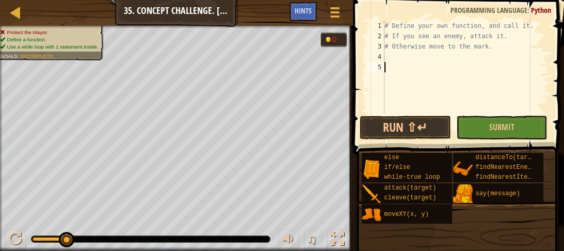
paste textarea "protect_hit_kill_return()"
type textarea "protect_hit_kill_return()"
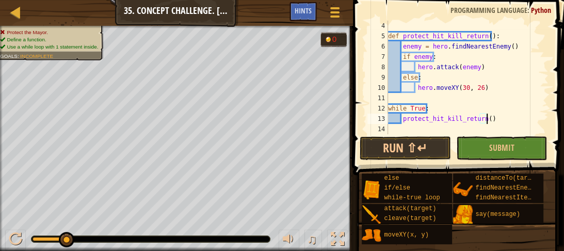
scroll to position [31, 0]
click at [431, 155] on button "Run ⇧↵" at bounding box center [404, 148] width 91 height 24
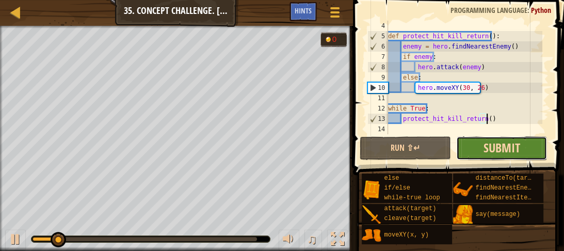
click at [491, 142] on span "Submit" at bounding box center [501, 147] width 37 height 17
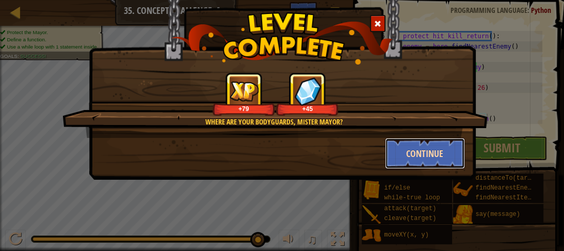
click at [419, 157] on button "Continue" at bounding box center [425, 153] width 80 height 31
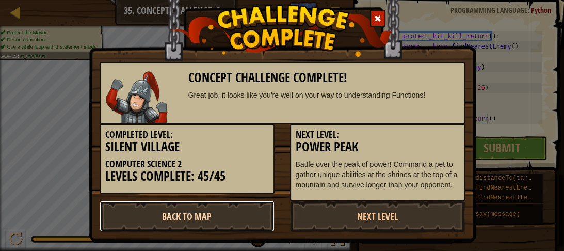
click at [216, 212] on link "Back to Map" at bounding box center [187, 216] width 175 height 31
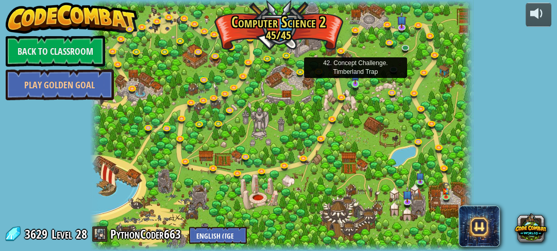
click at [357, 83] on img at bounding box center [356, 76] width 8 height 18
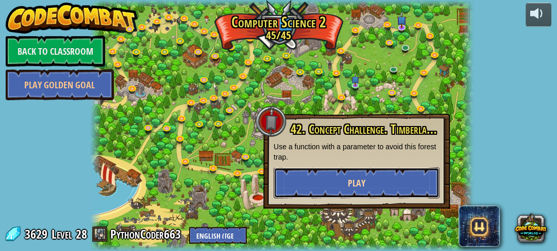
click at [336, 187] on button "Play" at bounding box center [357, 182] width 166 height 31
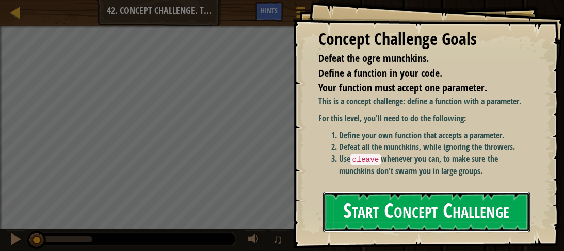
click at [465, 206] on button "Start Concept Challenge" at bounding box center [426, 211] width 207 height 41
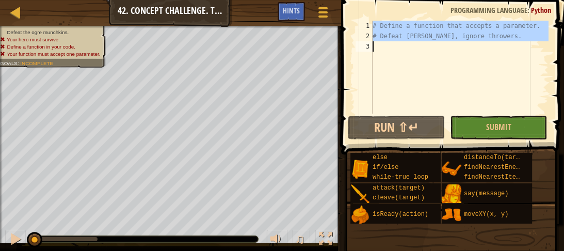
drag, startPoint x: 369, startPoint y: 22, endPoint x: 495, endPoint y: 42, distance: 127.3
click at [495, 42] on div "1 2 3 # Define a function that accepts a parameter. # Defeat [PERSON_NAME], ign…" at bounding box center [450, 67] width 195 height 93
type textarea "# Defeat [PERSON_NAME], ignore throwers."
click at [205, 11] on div "Map Computer Science 2 42. Concept Challenge. Timberland Trap Game Menu Done Hi…" at bounding box center [170, 13] width 341 height 26
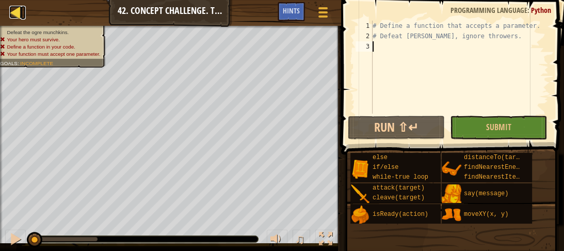
click at [13, 15] on div at bounding box center [15, 12] width 13 height 13
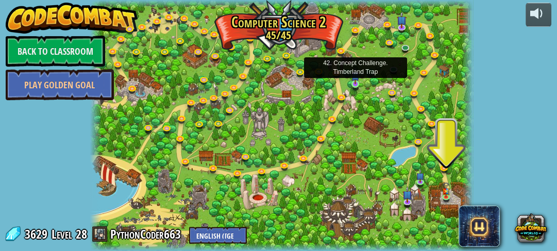
click at [354, 81] on img at bounding box center [356, 76] width 8 height 18
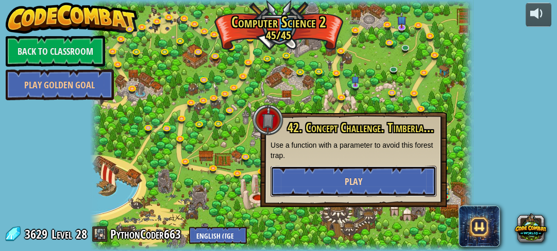
click at [362, 173] on button "Play" at bounding box center [354, 181] width 166 height 31
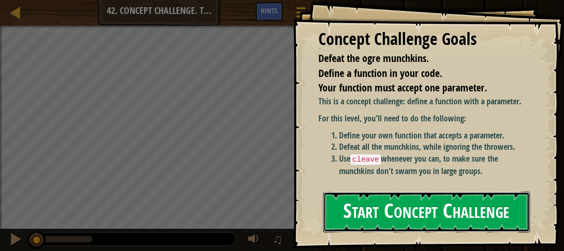
click at [445, 213] on button "Start Concept Challenge" at bounding box center [426, 211] width 207 height 41
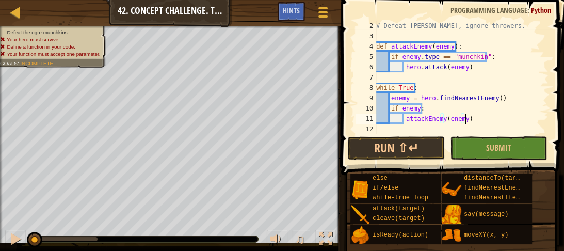
scroll to position [10, 0]
click at [369, 149] on button "Run ⇧↵" at bounding box center [396, 148] width 97 height 24
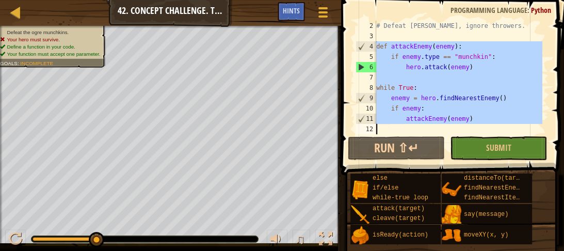
drag, startPoint x: 375, startPoint y: 44, endPoint x: 481, endPoint y: 124, distance: 132.4
click at [481, 124] on div "# Defeat [PERSON_NAME], ignore throwers. def attackEnemy ( enemy ) : if enemy .…" at bounding box center [458, 88] width 168 height 134
type textarea "attackEnemy(enemy)"
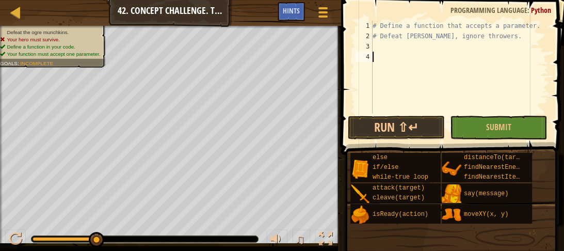
paste textarea "attackEnemy(enemy)"
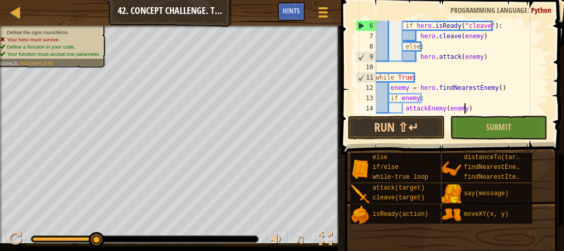
scroll to position [41, 0]
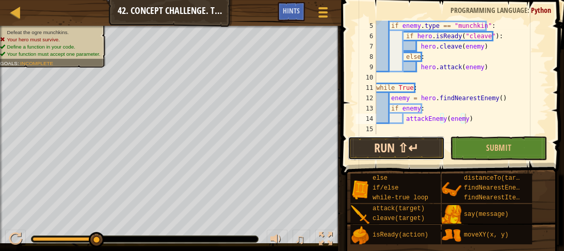
click at [376, 149] on button "Run ⇧↵" at bounding box center [396, 148] width 97 height 24
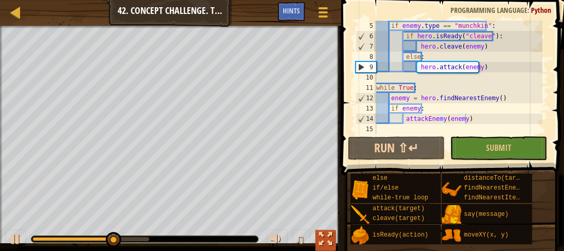
click at [320, 237] on div at bounding box center [325, 238] width 13 height 13
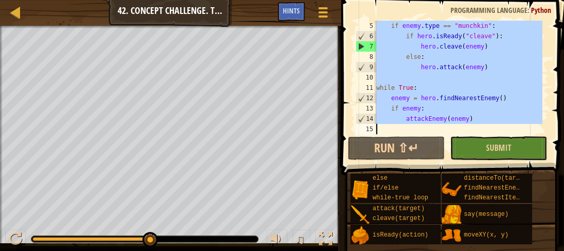
drag, startPoint x: 375, startPoint y: 58, endPoint x: 508, endPoint y: 153, distance: 163.4
type textarea "attackEnemy(enemy)"
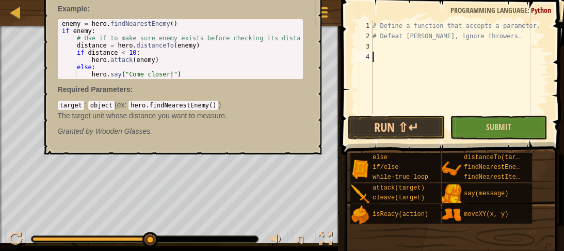
paste textarea "attackEnemy(enemy)"
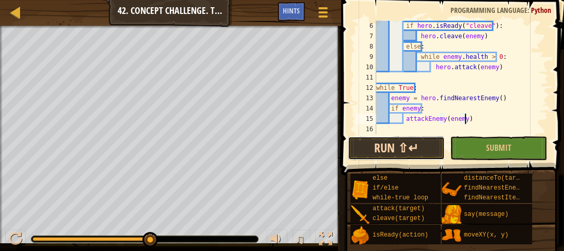
click at [384, 143] on button "Run ⇧↵" at bounding box center [396, 148] width 97 height 24
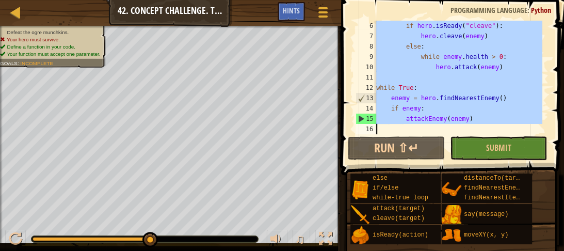
drag, startPoint x: 375, startPoint y: 54, endPoint x: 550, endPoint y: 156, distance: 202.5
type textarea "attackEnemy(enemy)"
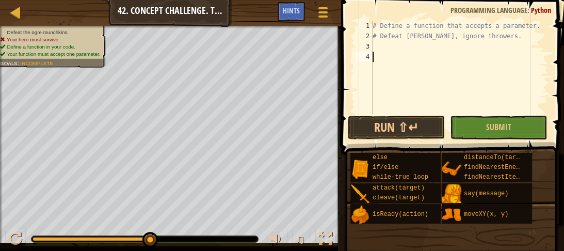
paste textarea "Ask ChatGPT"
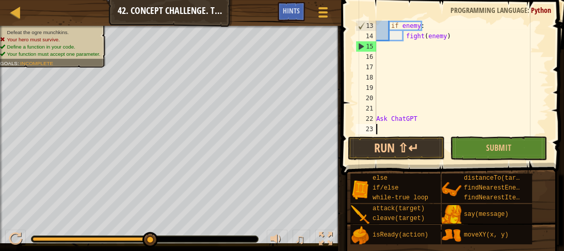
scroll to position [134, 0]
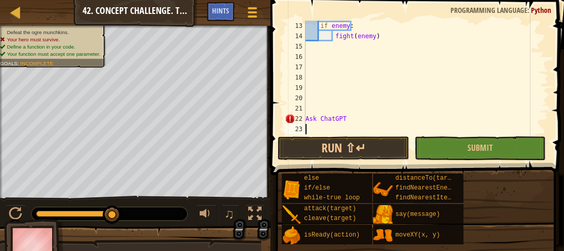
click at [367, 124] on div "if enemy : fight ( enemy ) Ask ChatGPT" at bounding box center [422, 88] width 239 height 134
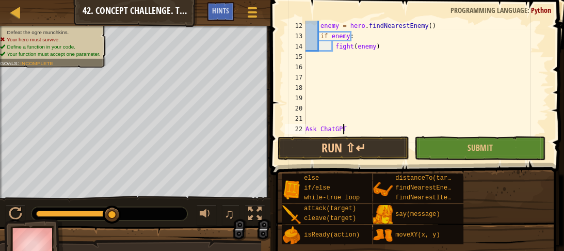
scroll to position [113, 0]
type textarea "A"
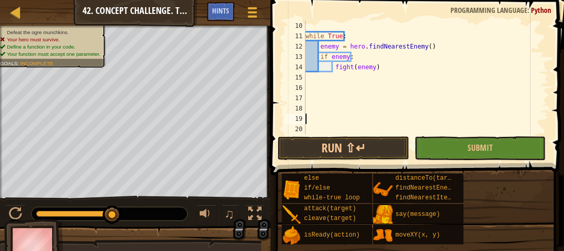
scroll to position [41, 0]
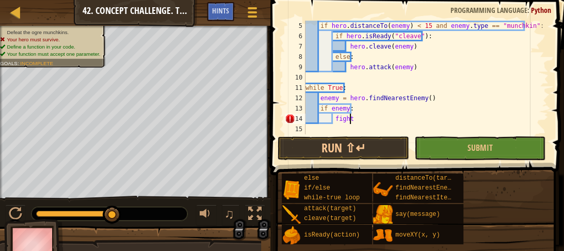
type textarea "f"
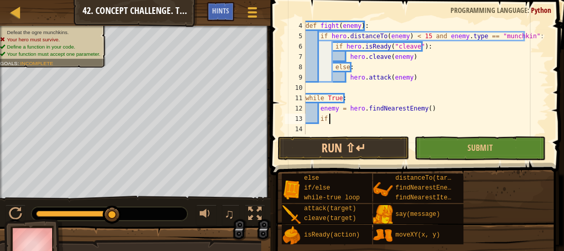
type textarea "i"
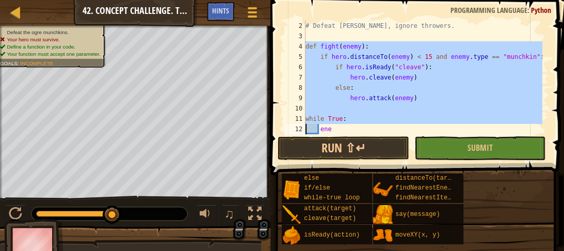
scroll to position [21, 0]
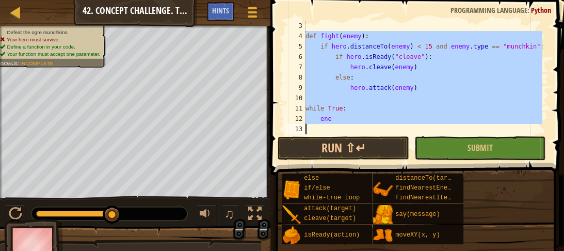
drag, startPoint x: 305, startPoint y: 46, endPoint x: 408, endPoint y: 155, distance: 149.9
click at [408, 155] on div "ene 3 4 5 6 7 8 9 10 11 12 13 def fight ( enemy ) : if hero . distanceTo ( enem…" at bounding box center [415, 107] width 297 height 205
type textarea "ene"
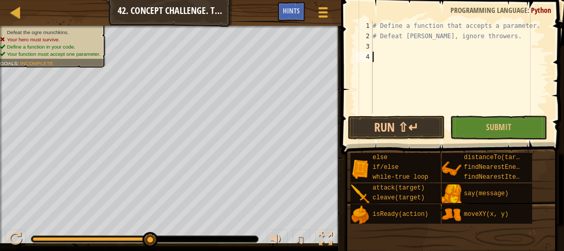
paste textarea "Ask ChatGPT"
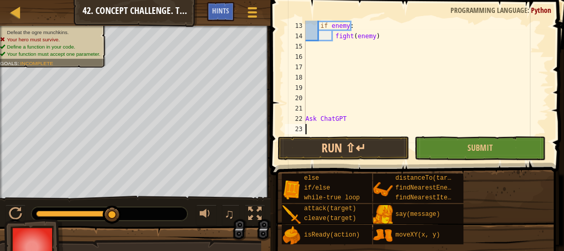
scroll to position [124, 0]
click at [396, 113] on div "if enemy : fight ( enemy ) Ask ChatGPT" at bounding box center [422, 88] width 239 height 134
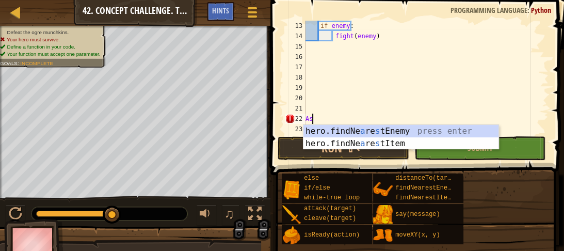
type textarea "A"
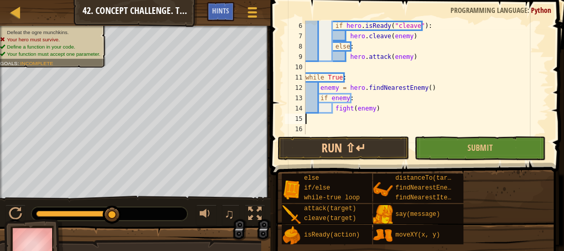
scroll to position [52, 0]
click at [377, 149] on button "Run ⇧↵" at bounding box center [342, 148] width 131 height 24
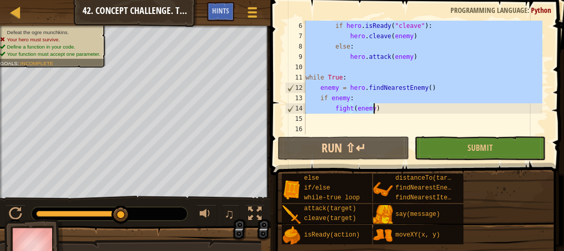
drag, startPoint x: 307, startPoint y: 55, endPoint x: 483, endPoint y: 111, distance: 185.1
click at [483, 111] on div "if hero . isReady ( "cleave" ) : hero . cleave ( enemy ) else : hero . attack (…" at bounding box center [422, 88] width 239 height 134
type textarea "if enemy: fight(enemy)"
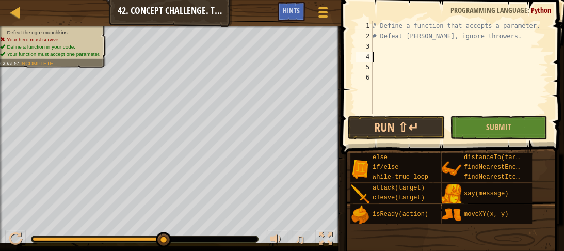
paste textarea "fight(enemy)"
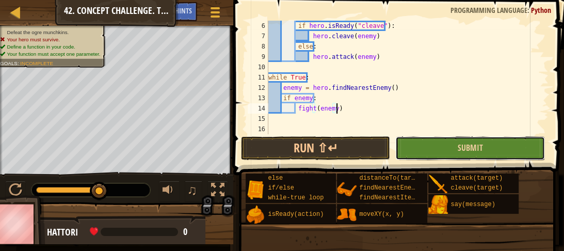
click at [411, 154] on button "Submit" at bounding box center [469, 148] width 149 height 24
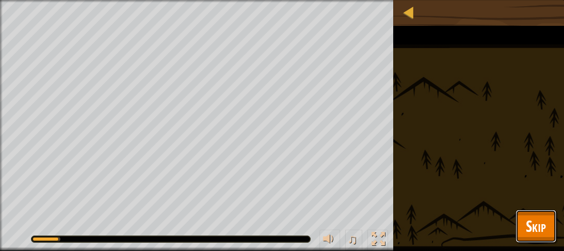
click at [535, 223] on span "Skip" at bounding box center [535, 225] width 20 height 21
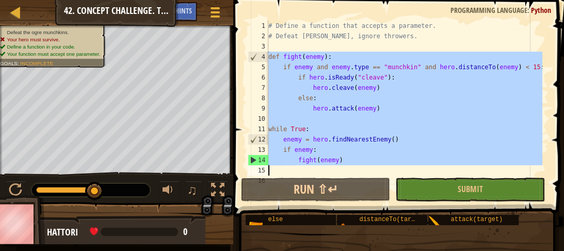
drag, startPoint x: 268, startPoint y: 57, endPoint x: 476, endPoint y: 169, distance: 236.2
click at [476, 169] on div "# Define a function that accepts a parameter. # Defeat [PERSON_NAME], ignore th…" at bounding box center [404, 108] width 276 height 175
type textarea "fight(enemy)"
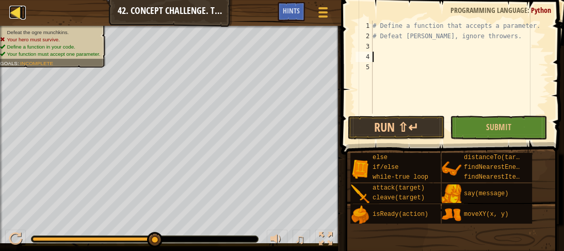
click at [12, 12] on div at bounding box center [15, 12] width 13 height 13
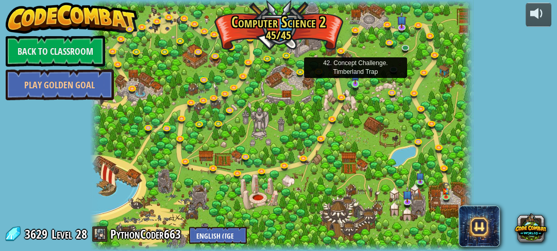
click at [356, 80] on img at bounding box center [356, 76] width 8 height 18
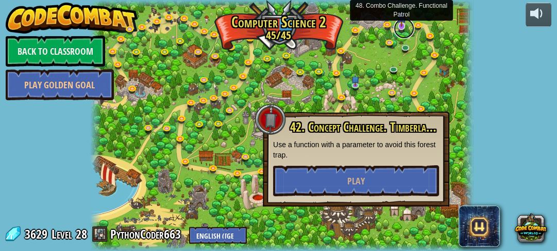
click at [398, 29] on link at bounding box center [404, 28] width 21 height 21
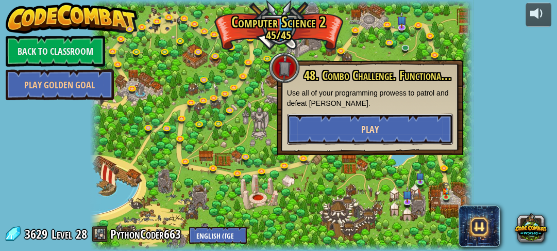
click at [338, 140] on button "Play" at bounding box center [370, 128] width 166 height 31
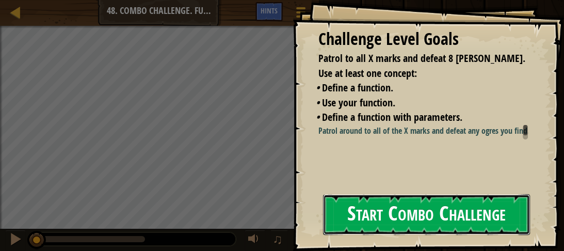
click at [376, 203] on button "Start Combo Challenge" at bounding box center [426, 214] width 207 height 41
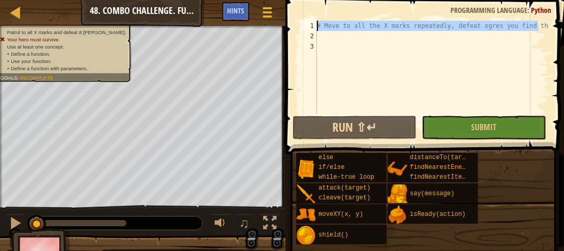
drag, startPoint x: 543, startPoint y: 27, endPoint x: 305, endPoint y: 29, distance: 237.7
click at [305, 29] on div "1 2 3 # Move to all the X marks repeatedly, defeat ogres you find there ההההההה…" at bounding box center [423, 67] width 251 height 93
type textarea "# Move to all the X marks repeatedly, defeat ogres you find there"
click at [351, 55] on div "# Move to all the X marks repeatedly, defeat ogres you find there" at bounding box center [432, 77] width 234 height 113
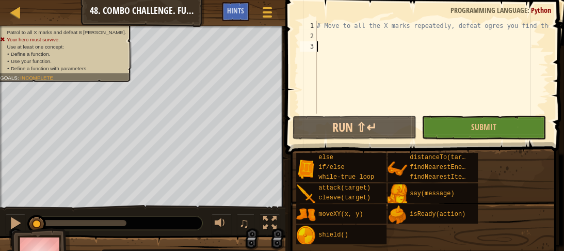
paste textarea "attackEnemy(hero.findNearestEnemy())"
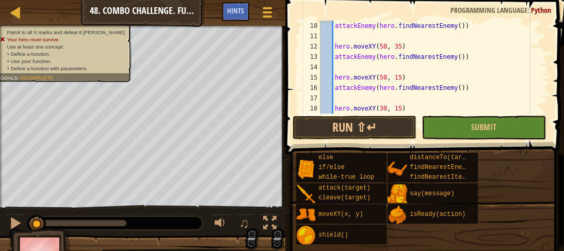
scroll to position [103, 0]
click at [324, 125] on button "Run ⇧↵" at bounding box center [354, 128] width 124 height 24
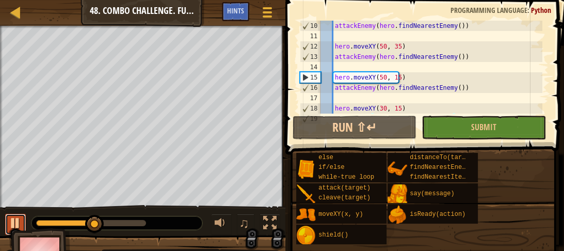
click at [12, 221] on div at bounding box center [15, 222] width 13 height 13
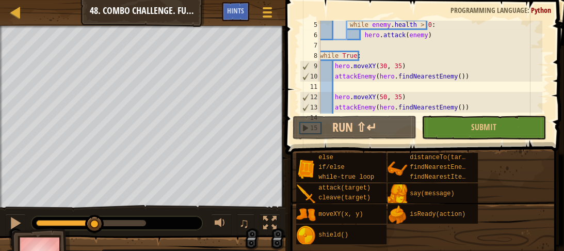
scroll to position [53, 0]
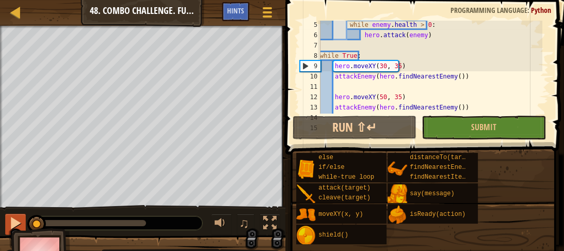
drag, startPoint x: 89, startPoint y: 220, endPoint x: 22, endPoint y: 215, distance: 66.7
click at [22, 215] on div "♫" at bounding box center [142, 220] width 285 height 31
click at [18, 218] on div at bounding box center [15, 222] width 13 height 13
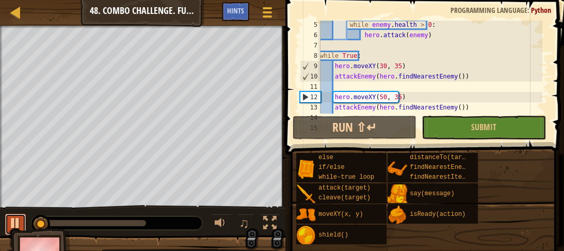
click at [14, 218] on div at bounding box center [15, 222] width 13 height 13
click at [381, 68] on div "while enemy . health > 0 : hero . attack ( enemy ) while True : hero . moveXY (…" at bounding box center [430, 76] width 224 height 113
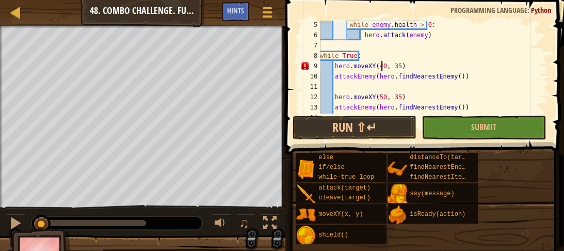
scroll to position [5, 5]
click at [394, 66] on div "while enemy . health > 0 : hero . attack ( enemy ) while True : hero . moveXY (…" at bounding box center [430, 76] width 224 height 113
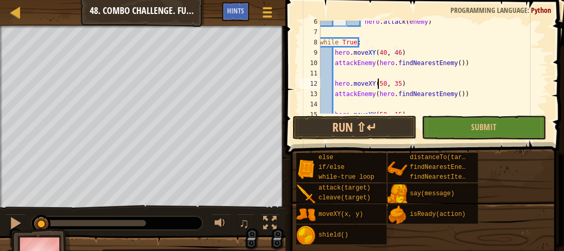
click at [379, 83] on div "hero . attack ( enemy ) while True : hero . moveXY ( 40 , 46 ) attackEnemy ( he…" at bounding box center [430, 73] width 224 height 113
click at [381, 83] on div "hero . attack ( enemy ) while True : hero . moveXY ( 40 , 46 ) attackEnemy ( he…" at bounding box center [430, 73] width 224 height 113
click at [395, 84] on div "hero . attack ( enemy ) while True : hero . moveXY ( 40 , 46 ) attackEnemy ( he…" at bounding box center [430, 73] width 224 height 113
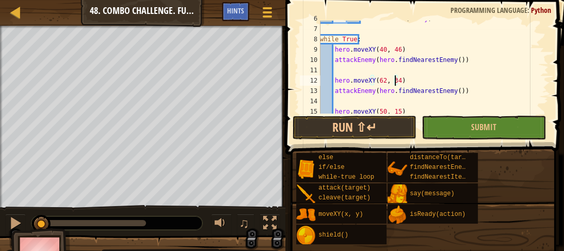
scroll to position [91, 0]
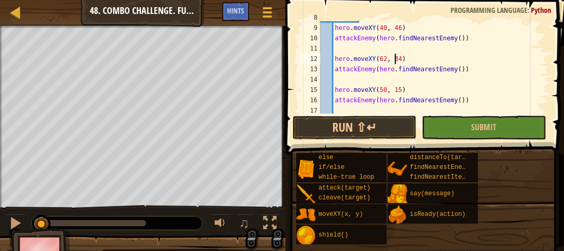
click at [382, 90] on div "while True : hero . moveXY ( 40 , 46 ) attackEnemy ( hero . findNearestEnemy ( …" at bounding box center [430, 68] width 224 height 113
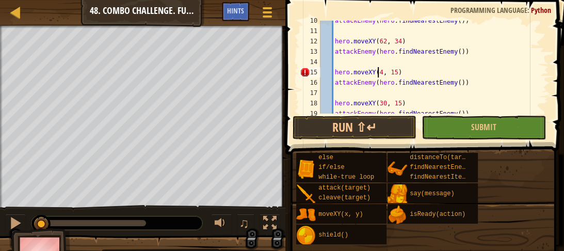
scroll to position [5, 5]
click at [394, 72] on div "attackEnemy ( hero . findNearestEnemy ( )) hero . moveXY ( 62 , 34 ) attackEnem…" at bounding box center [430, 71] width 224 height 113
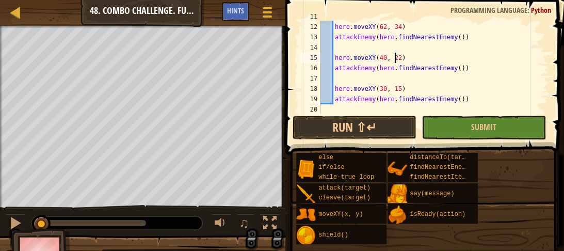
scroll to position [123, 0]
click at [381, 88] on div "hero . moveXY ( 62 , 34 ) attackEnemy ( hero . findNearestEnemy ( )) hero . mov…" at bounding box center [430, 67] width 224 height 113
click at [394, 88] on div "hero . moveXY ( 62 , 34 ) attackEnemy ( hero . findNearestEnemy ( )) hero . mov…" at bounding box center [430, 67] width 224 height 113
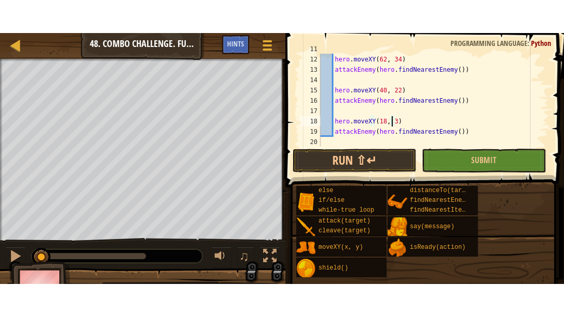
scroll to position [5, 6]
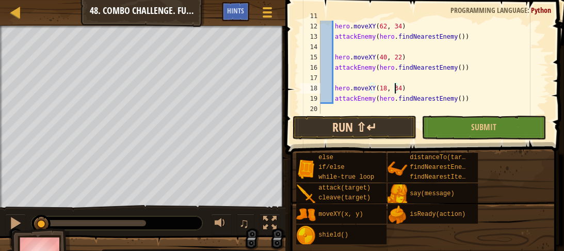
type textarea "hero.moveXY(18, 34)"
click at [365, 126] on button "Run ⇧↵" at bounding box center [354, 128] width 124 height 24
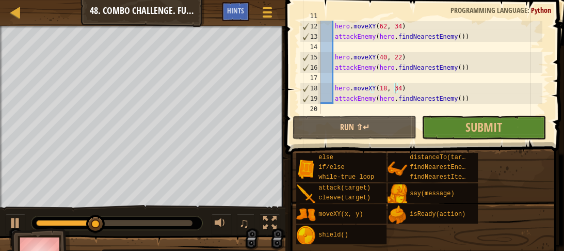
click at [270, 217] on div at bounding box center [269, 222] width 13 height 13
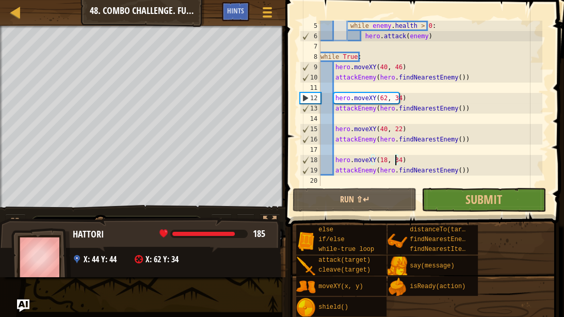
scroll to position [52, 0]
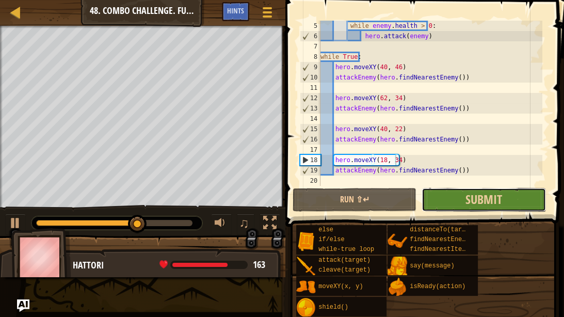
click at [435, 201] on button "Submit" at bounding box center [483, 200] width 124 height 24
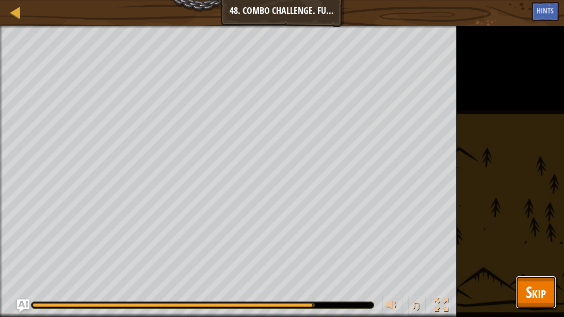
click at [532, 294] on span "Skip" at bounding box center [535, 291] width 20 height 21
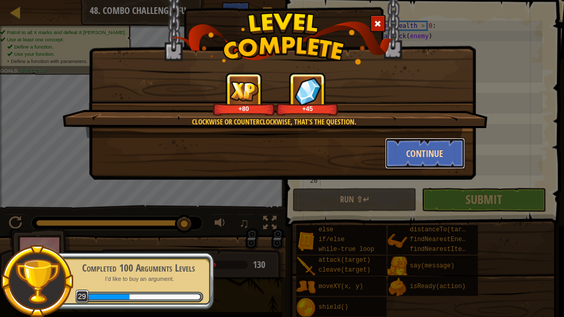
drag, startPoint x: 413, startPoint y: 149, endPoint x: 398, endPoint y: 151, distance: 14.6
drag, startPoint x: 398, startPoint y: 151, endPoint x: 391, endPoint y: 152, distance: 6.8
click at [391, 152] on button "Continue" at bounding box center [425, 153] width 80 height 31
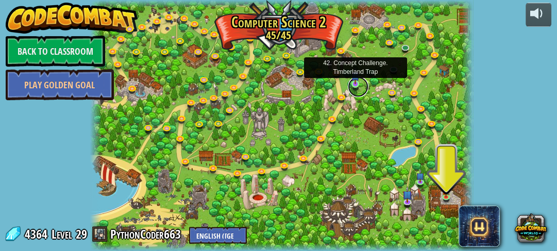
click at [353, 85] on link at bounding box center [358, 86] width 21 height 21
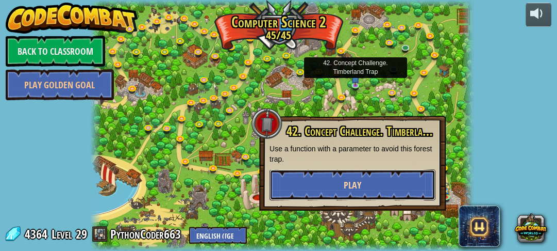
click at [334, 200] on button "Play" at bounding box center [353, 184] width 166 height 31
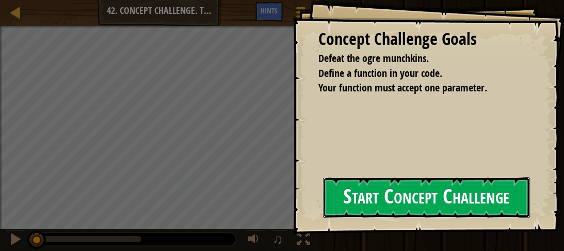
click at [424, 193] on button "Start Concept Challenge" at bounding box center [426, 197] width 207 height 41
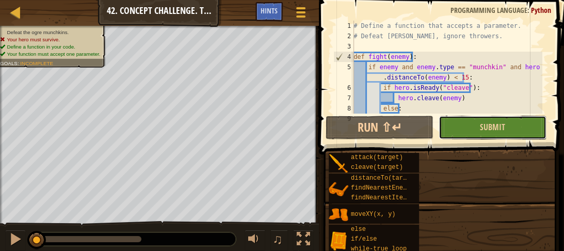
click at [481, 133] on button "Submit" at bounding box center [492, 128] width 108 height 24
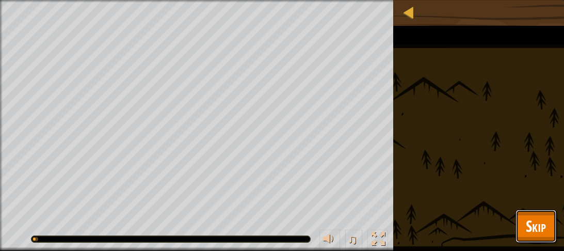
click at [541, 220] on span "Skip" at bounding box center [535, 225] width 20 height 21
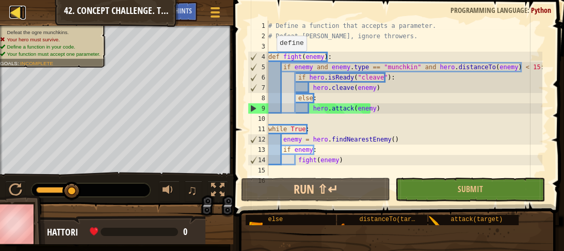
click at [17, 10] on div at bounding box center [15, 12] width 13 height 13
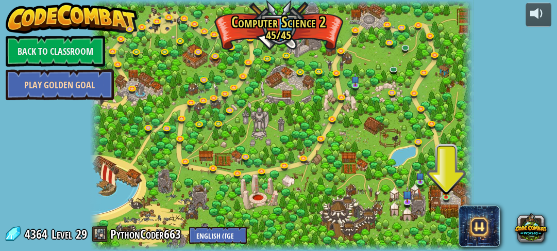
click at [70, 82] on link "Play Golden Goal" at bounding box center [60, 84] width 108 height 31
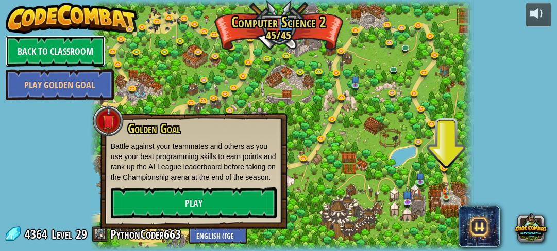
click at [65, 45] on link "Back to Classroom" at bounding box center [56, 51] width 100 height 31
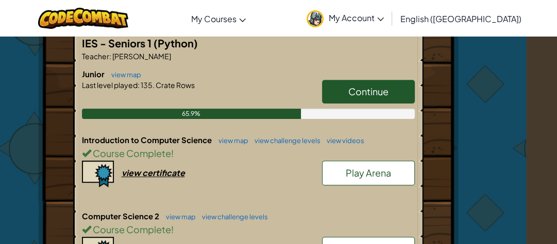
scroll to position [210, 30]
